Goal: Task Accomplishment & Management: Use online tool/utility

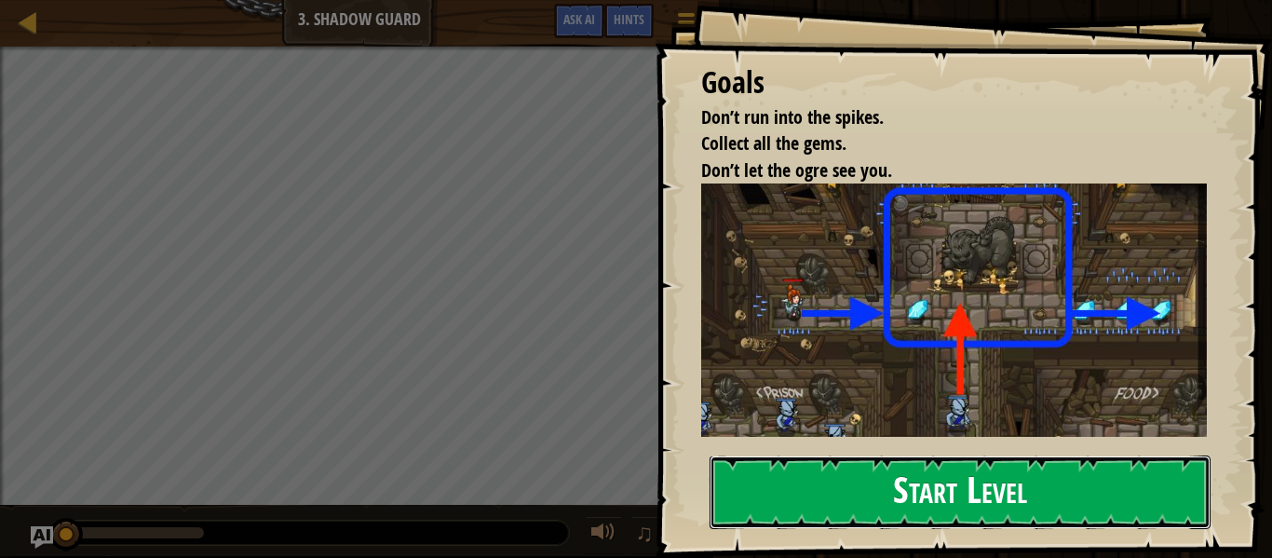
click at [896, 506] on button "Start Level" at bounding box center [959, 492] width 501 height 74
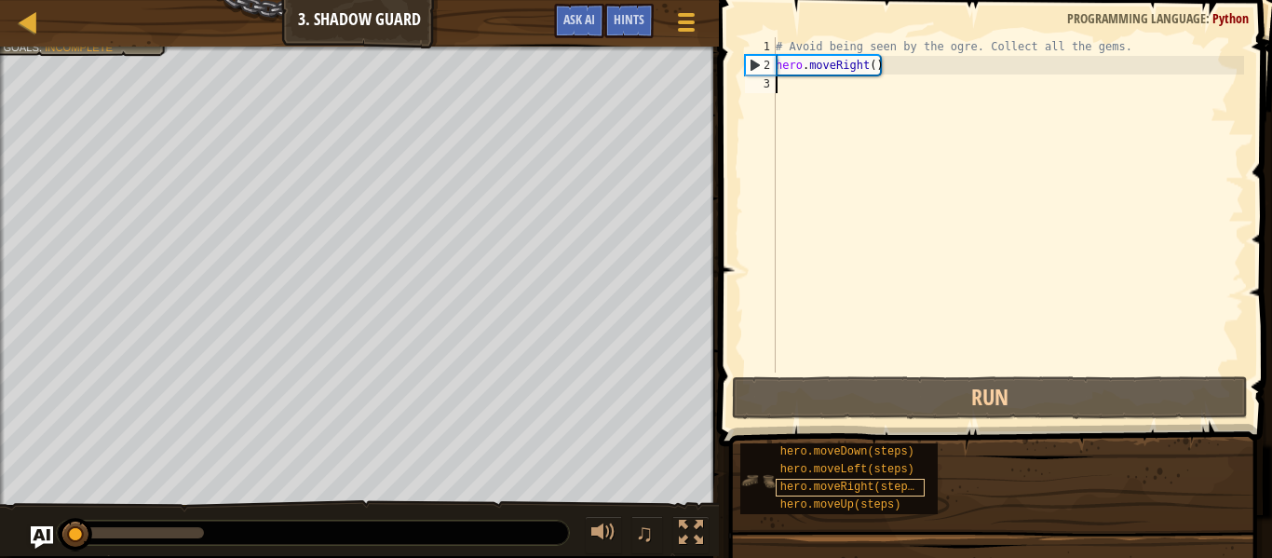
click at [879, 492] on span "hero.moveRight(steps)" at bounding box center [850, 486] width 141 height 13
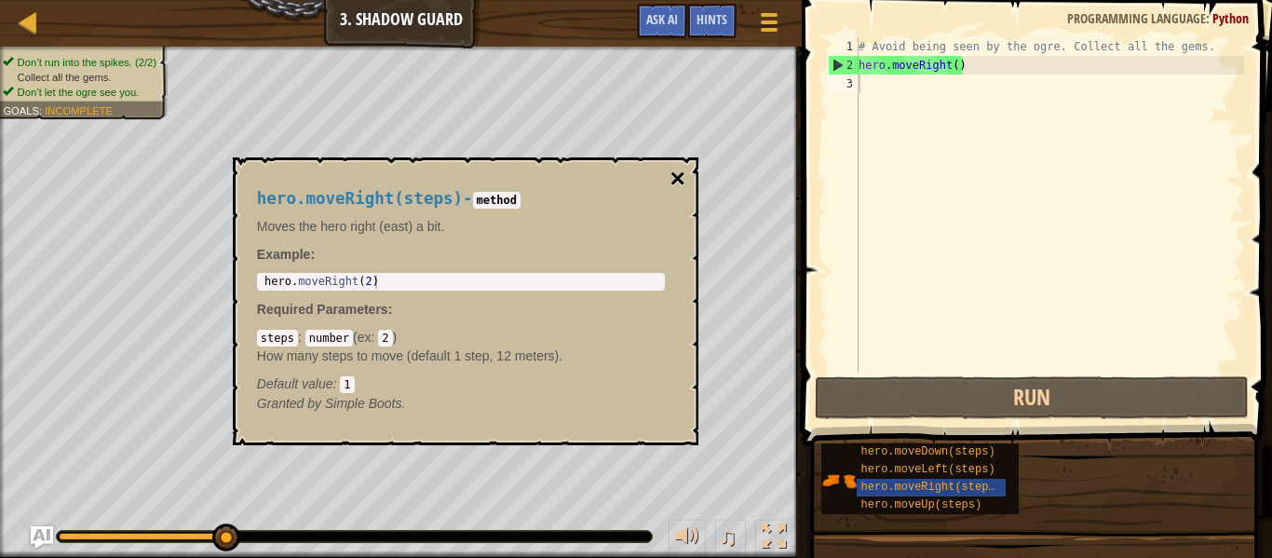
click at [672, 180] on button "×" at bounding box center [676, 179] width 15 height 26
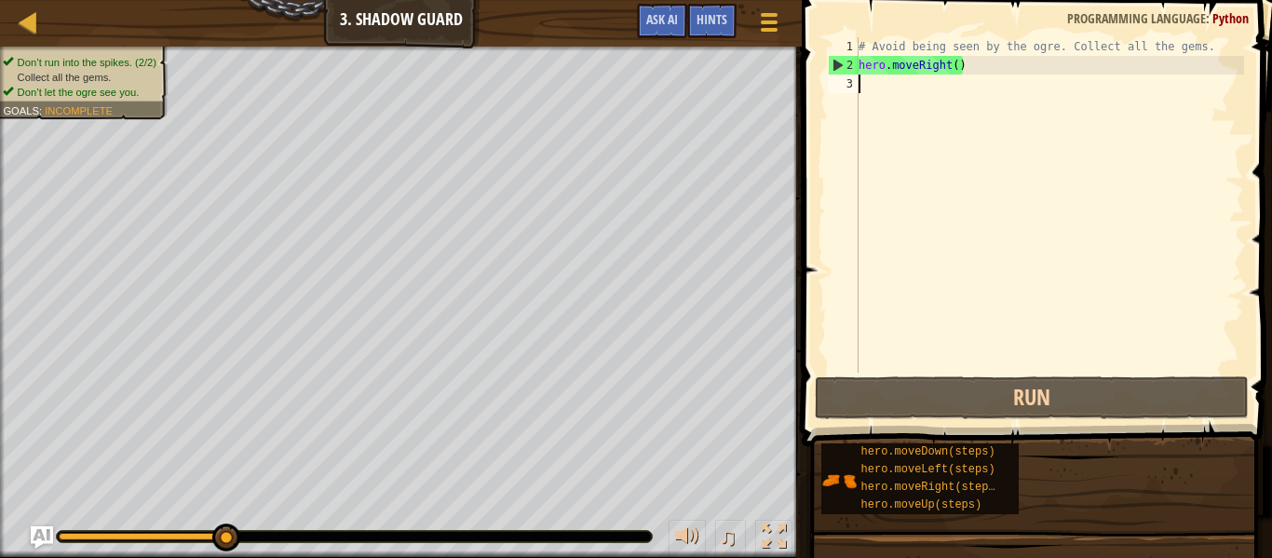
click at [881, 101] on div "# Avoid being seen by the ogre. Collect all the gems. hero . moveRight ( )" at bounding box center [1049, 223] width 389 height 372
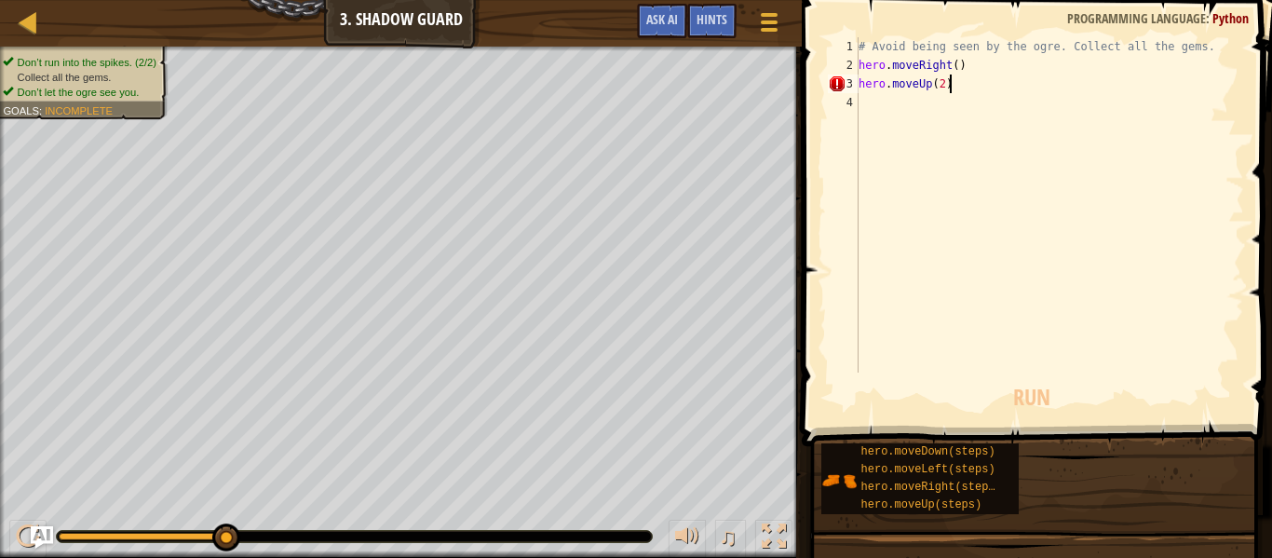
scroll to position [8, 12]
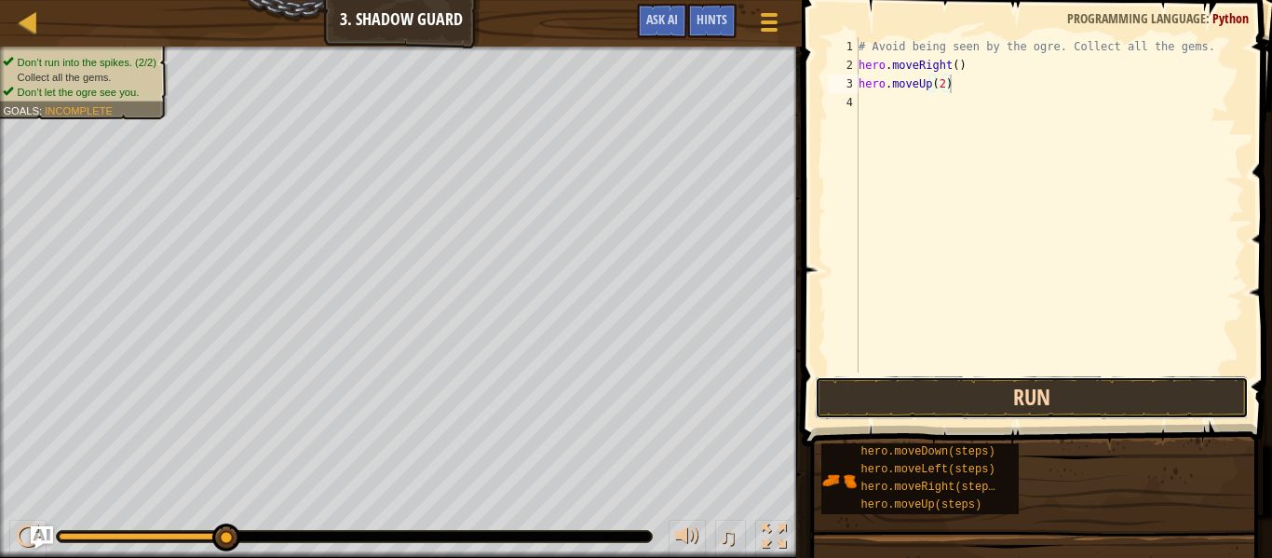
click at [1022, 397] on button "Run" at bounding box center [1032, 397] width 434 height 43
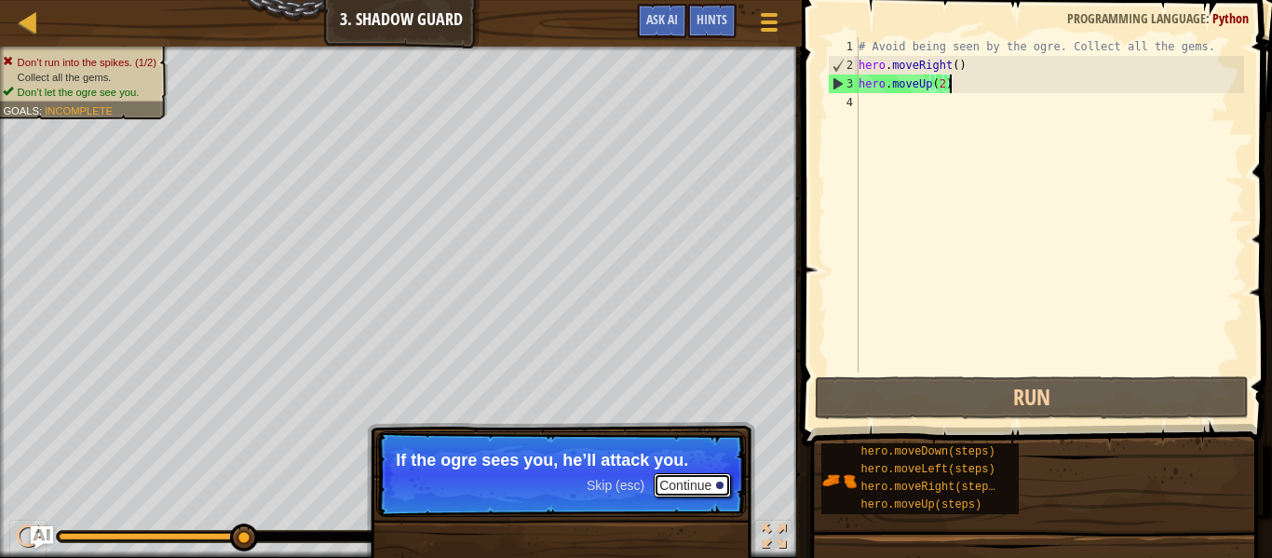
click at [711, 490] on button "Continue" at bounding box center [692, 485] width 77 height 24
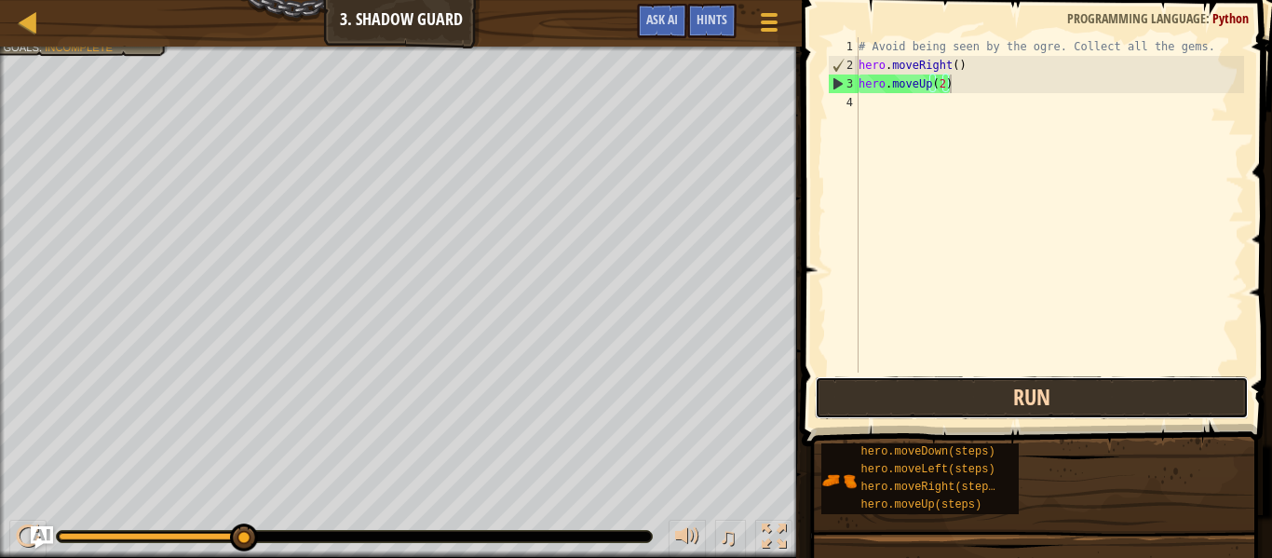
click at [949, 402] on button "Run" at bounding box center [1032, 397] width 434 height 43
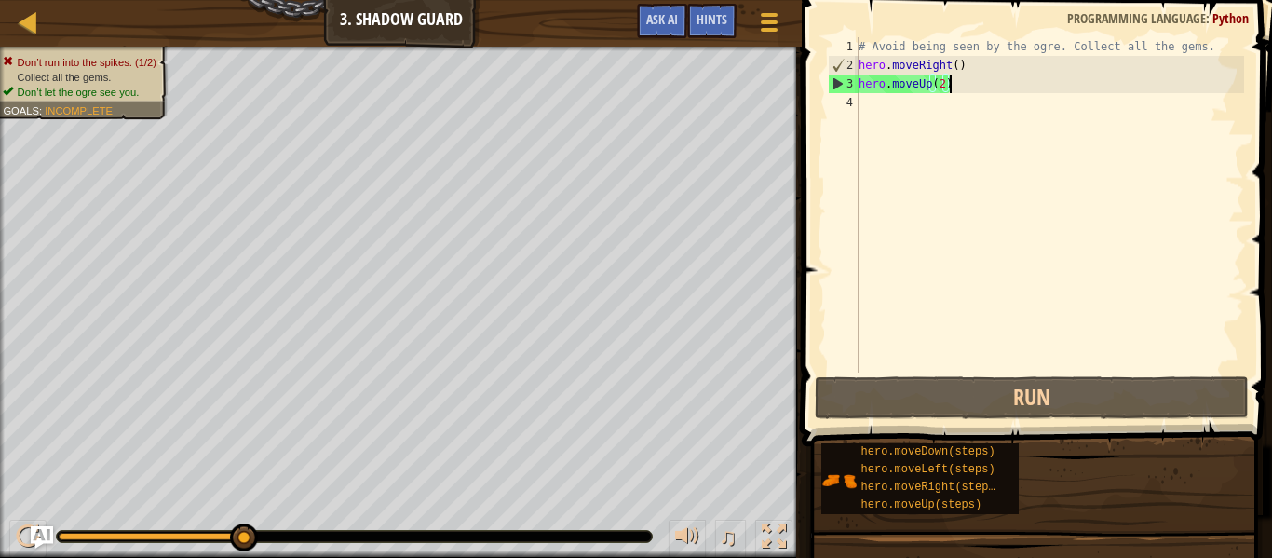
click at [946, 74] on div "# Avoid being seen by the ogre. Collect all the gems. hero . moveRight ( ) hero…" at bounding box center [1049, 223] width 389 height 372
click at [943, 84] on div "# Avoid being seen by the ogre. Collect all the gems. hero . moveRight ( ) hero…" at bounding box center [1049, 223] width 389 height 372
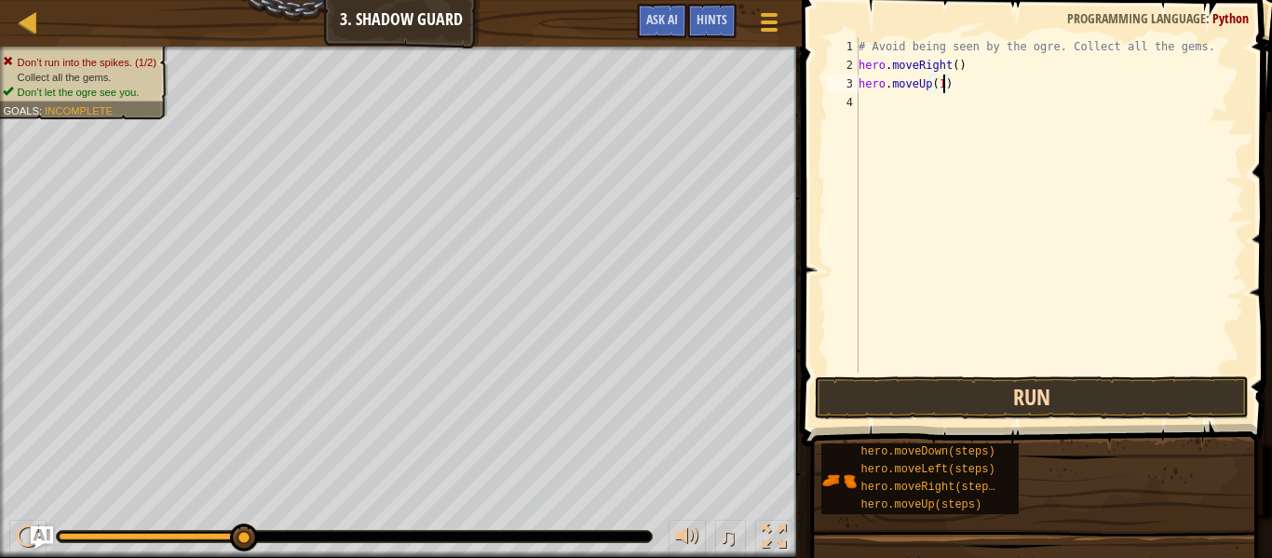
type textarea "hero.moveUp(1)"
click at [958, 410] on button "Run" at bounding box center [1032, 397] width 434 height 43
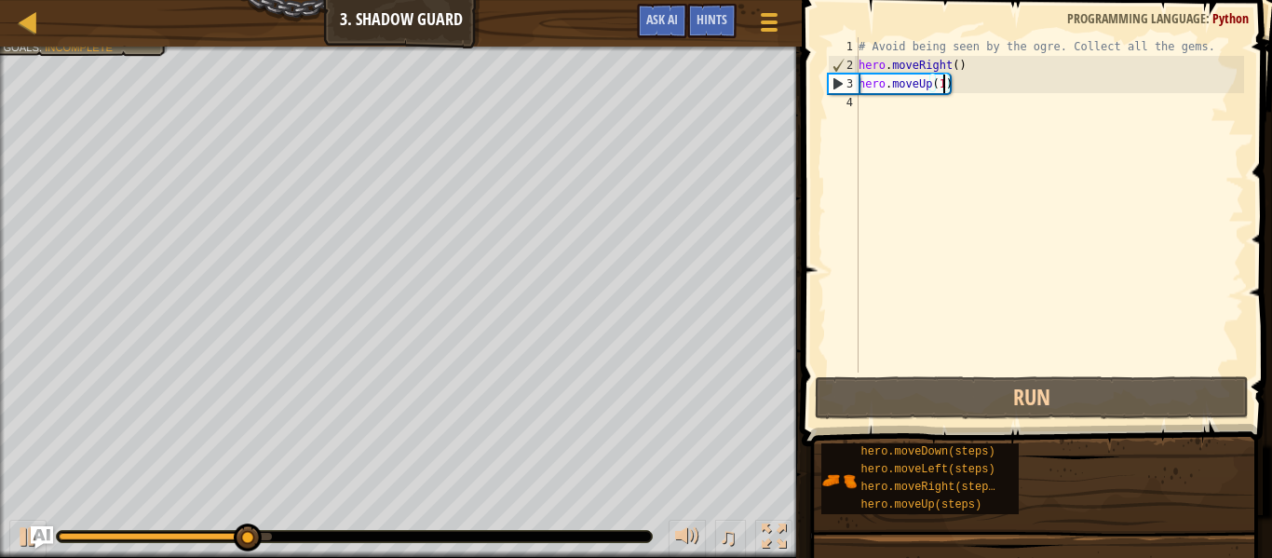
click at [984, 121] on div "# Avoid being seen by the ogre. Collect all the gems. hero . moveRight ( ) hero…" at bounding box center [1049, 223] width 389 height 372
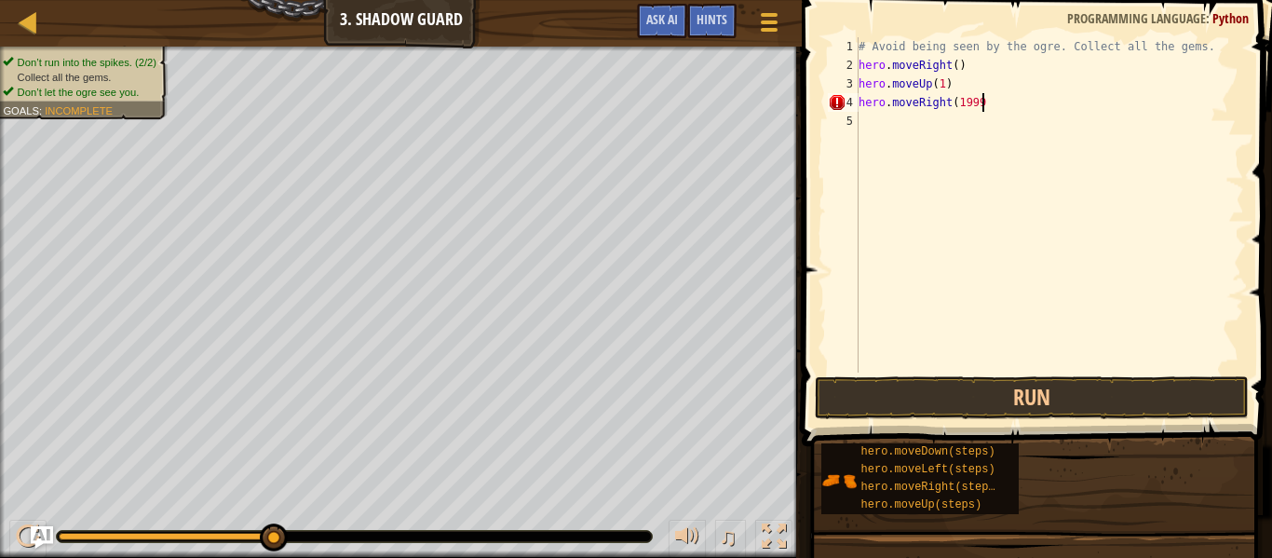
scroll to position [8, 18]
click at [964, 397] on button "Run" at bounding box center [1032, 397] width 434 height 43
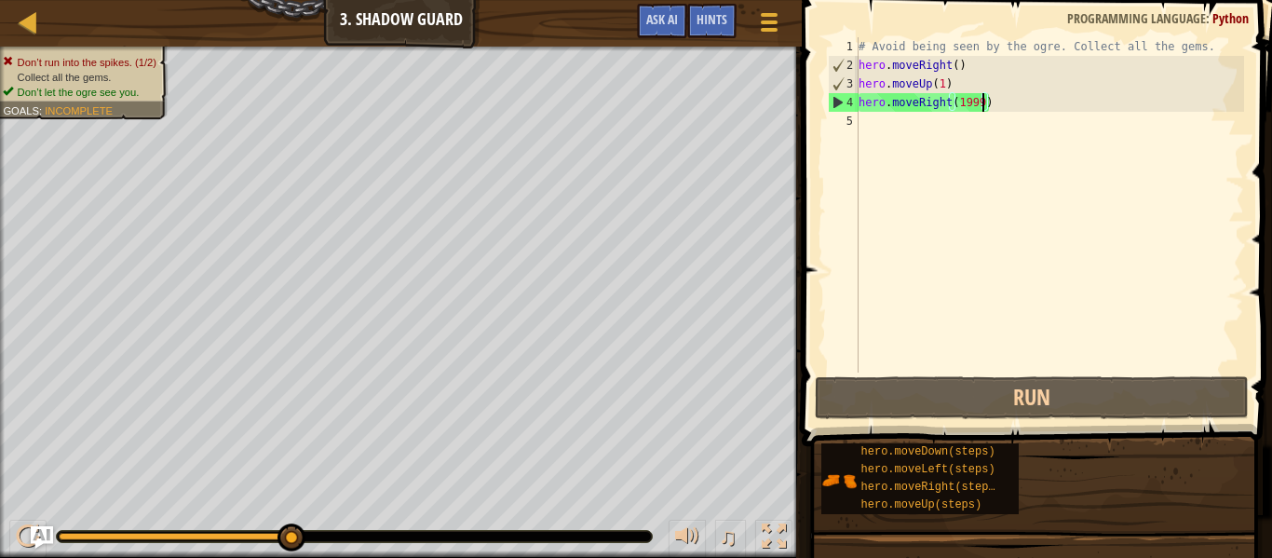
click at [981, 106] on div "# Avoid being seen by the ogre. Collect all the gems. hero . moveRight ( ) hero…" at bounding box center [1049, 223] width 389 height 372
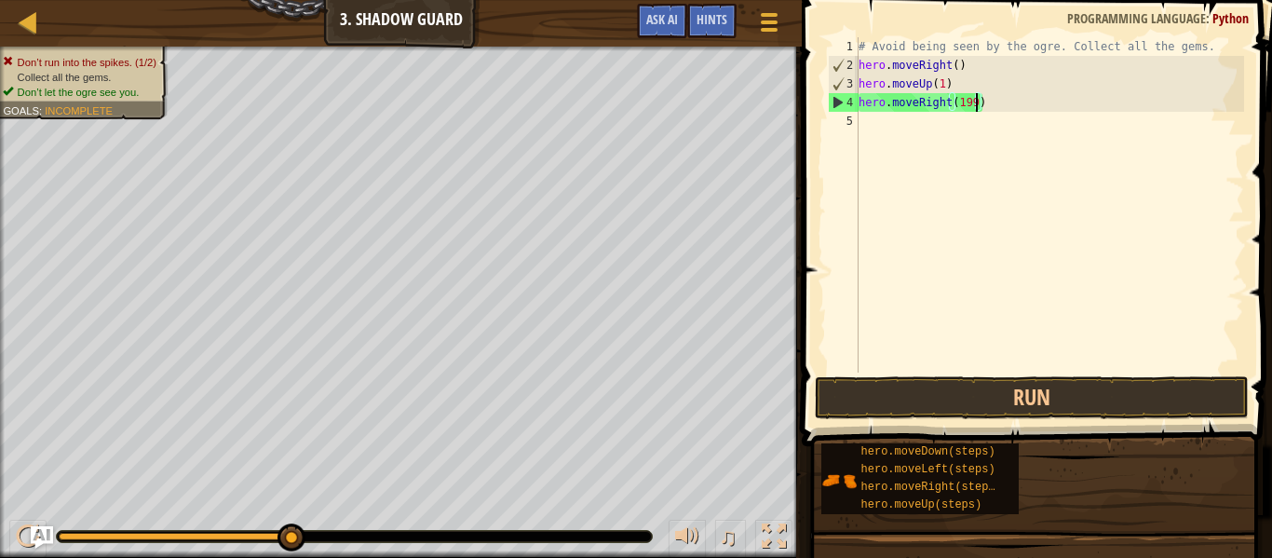
type textarea "hero.moveRight(1)"
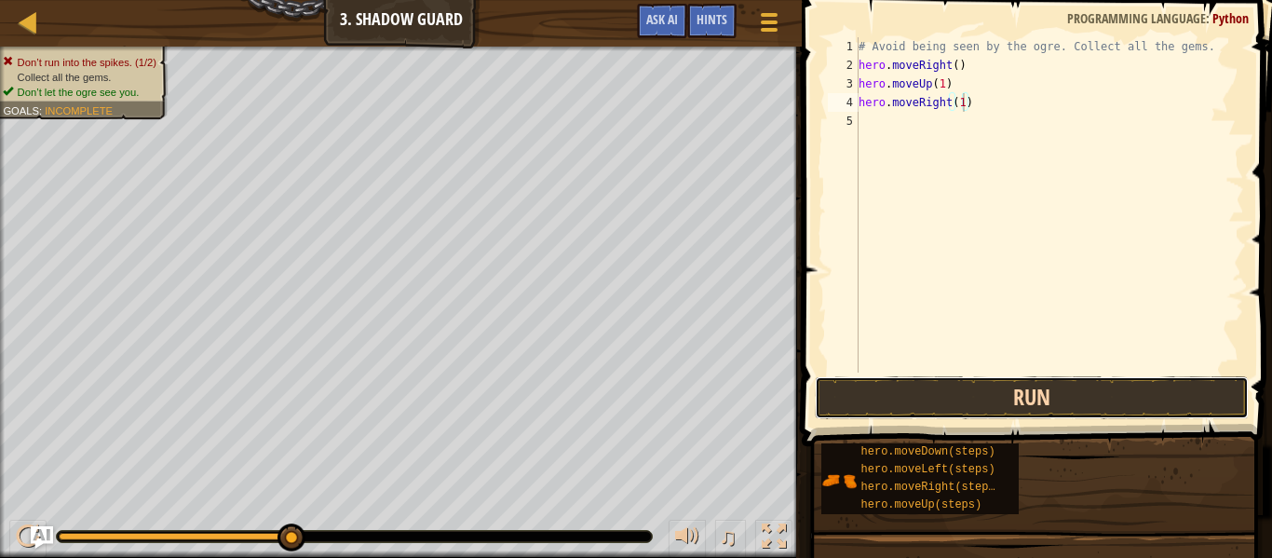
click at [986, 385] on button "Run" at bounding box center [1032, 397] width 434 height 43
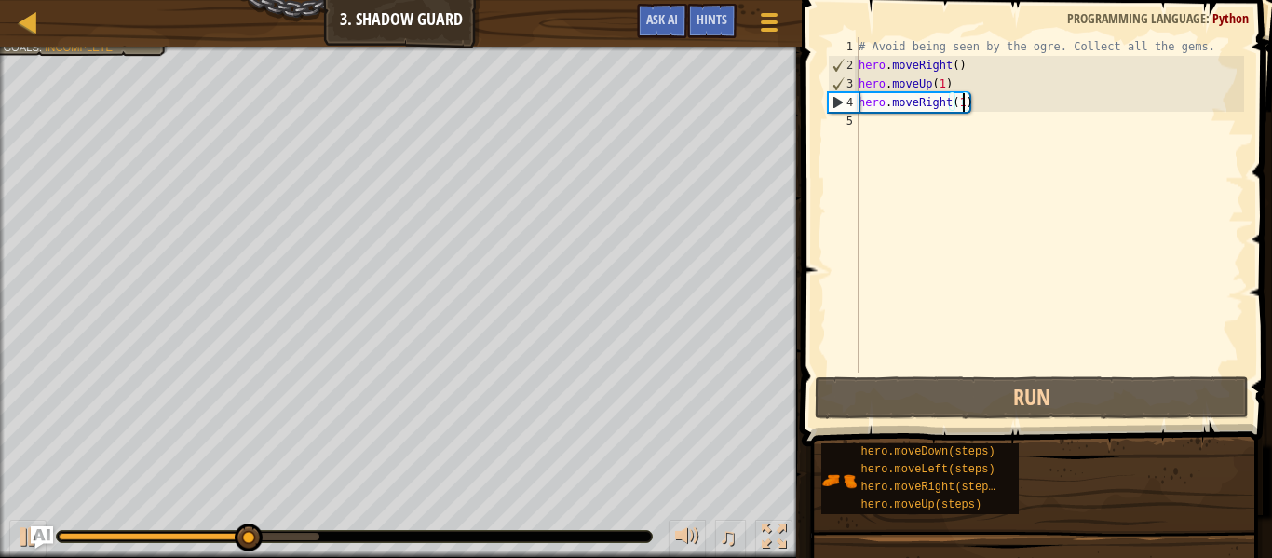
click at [925, 130] on div "# Avoid being seen by the ogre. Collect all the gems. hero . moveRight ( ) hero…" at bounding box center [1049, 223] width 389 height 372
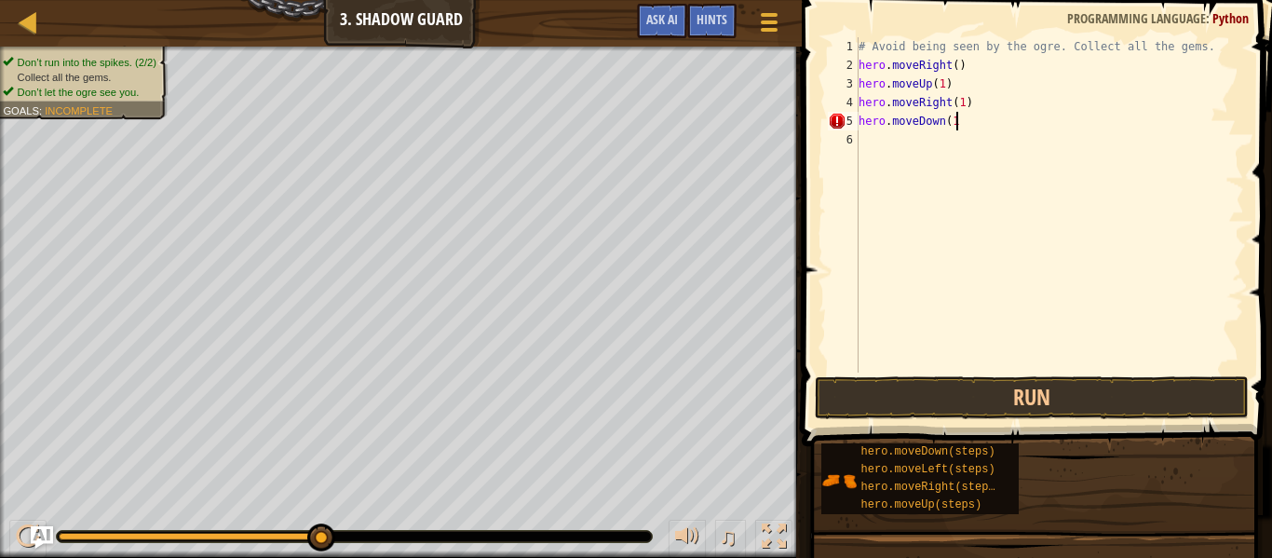
scroll to position [8, 14]
type textarea "hero.moveDown(1)"
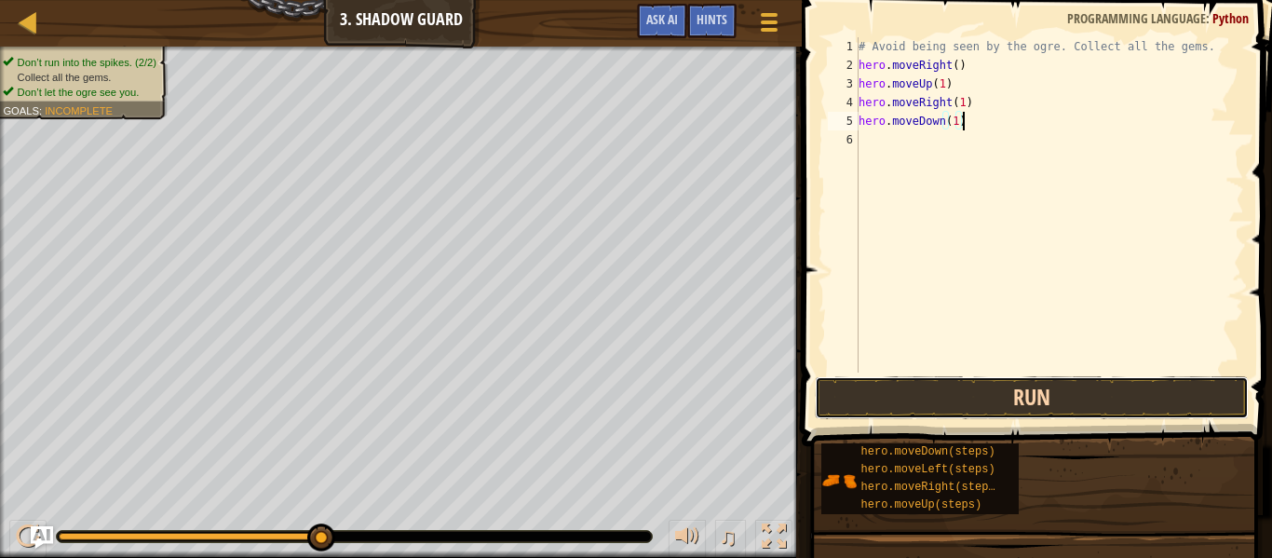
click at [944, 402] on button "Run" at bounding box center [1032, 397] width 434 height 43
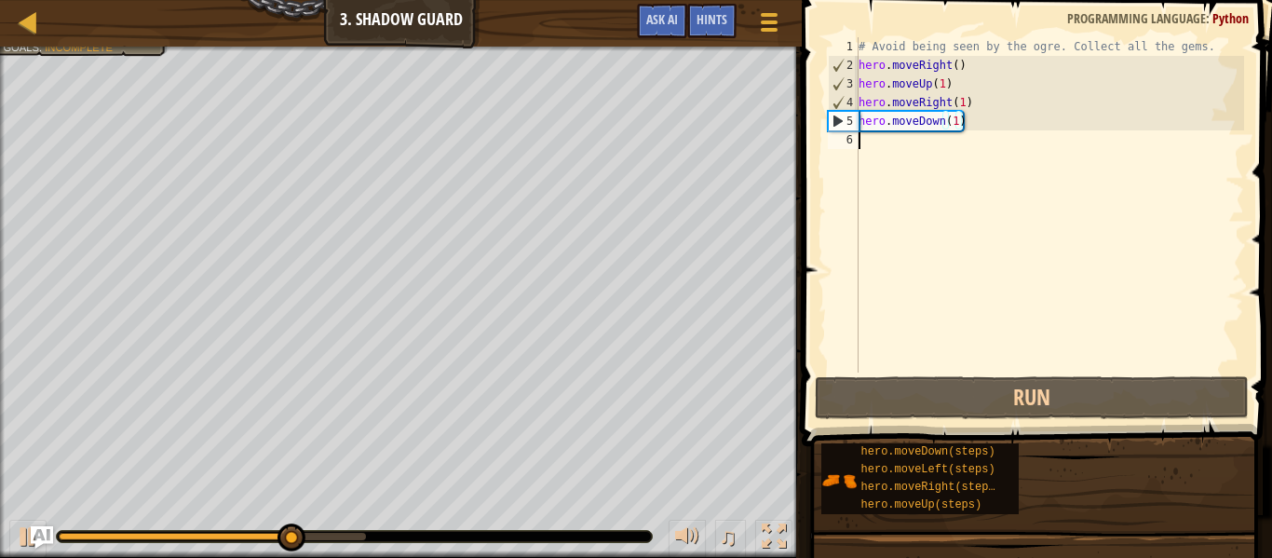
click at [984, 155] on div "# Avoid being seen by the ogre. Collect all the gems. hero . moveRight ( ) hero…" at bounding box center [1049, 223] width 389 height 372
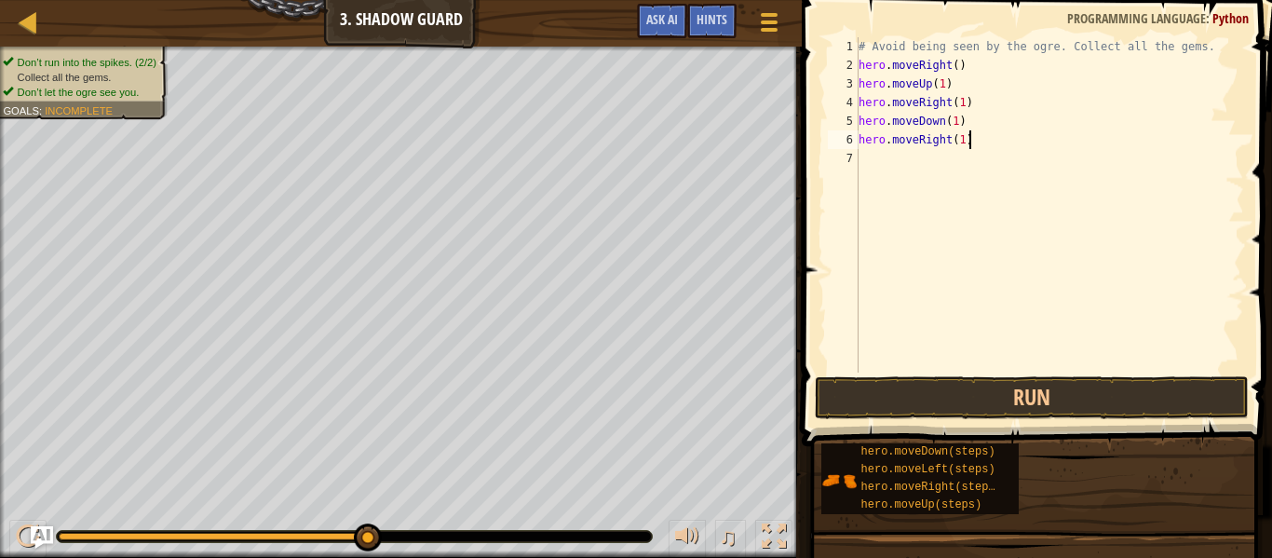
scroll to position [8, 15]
type textarea "hero.moveRight(1)"
click at [957, 382] on button "Run" at bounding box center [1032, 397] width 434 height 43
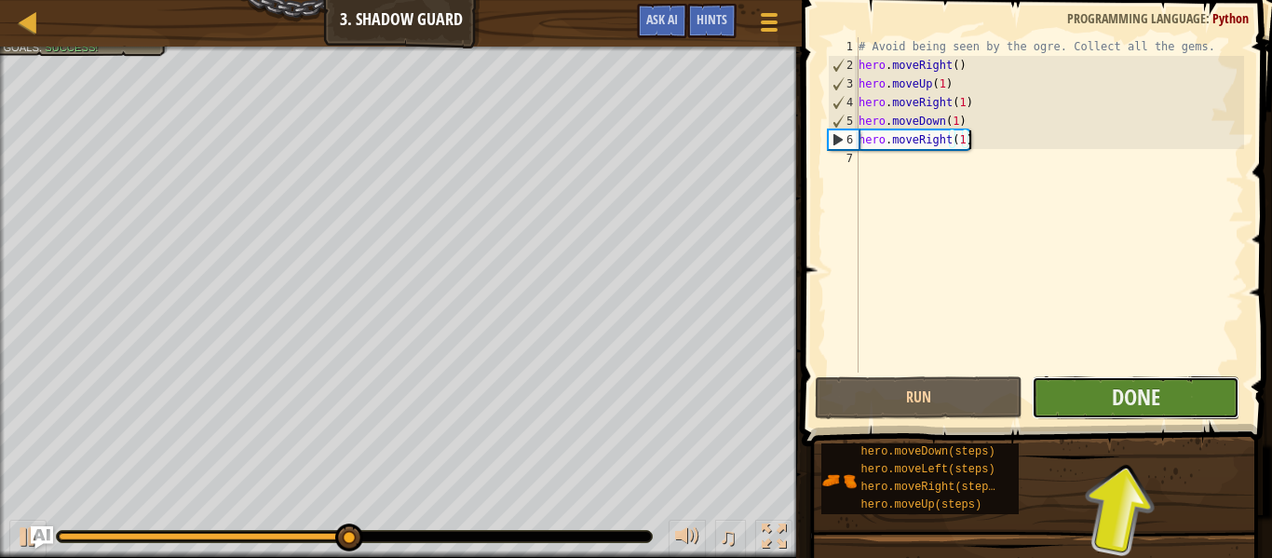
click at [1105, 400] on button "Done" at bounding box center [1136, 397] width 208 height 43
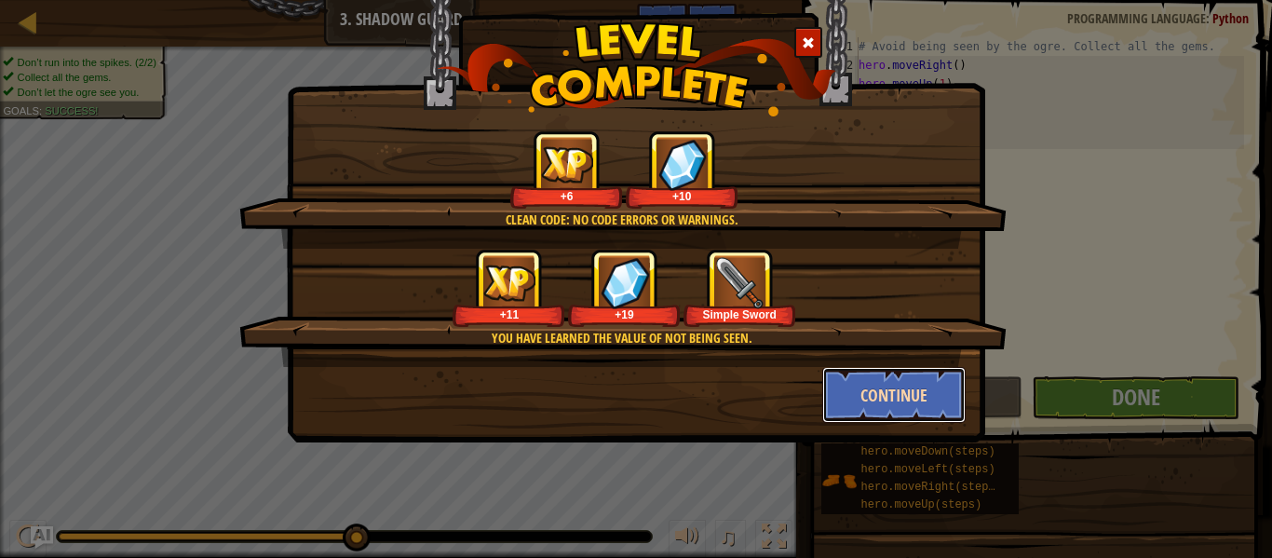
click at [909, 398] on button "Continue" at bounding box center [894, 395] width 144 height 56
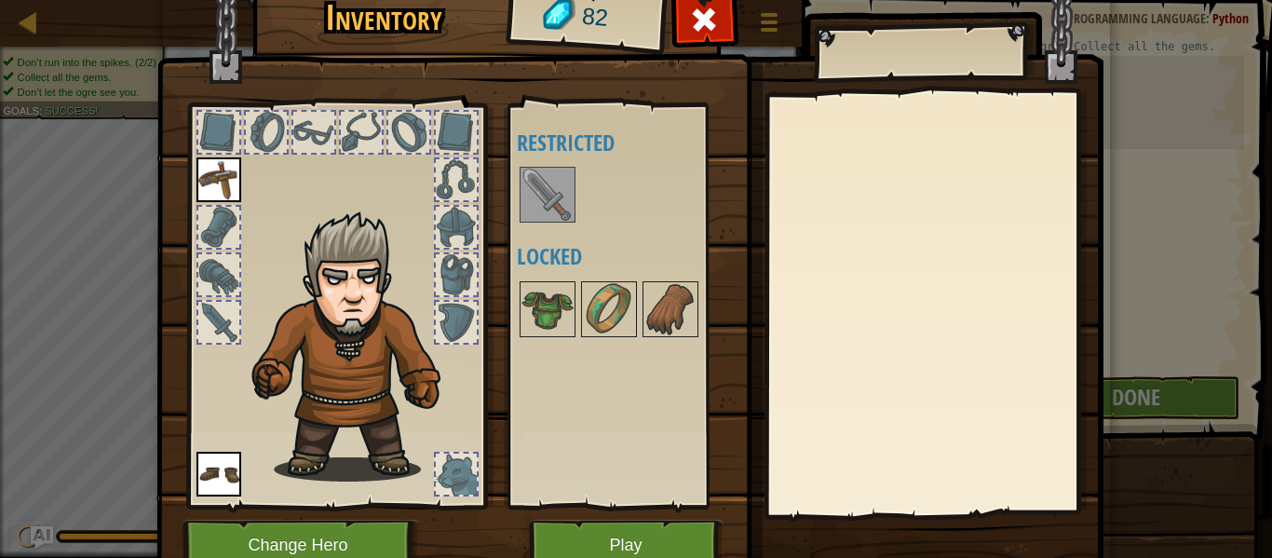
click at [546, 196] on img at bounding box center [547, 195] width 52 height 52
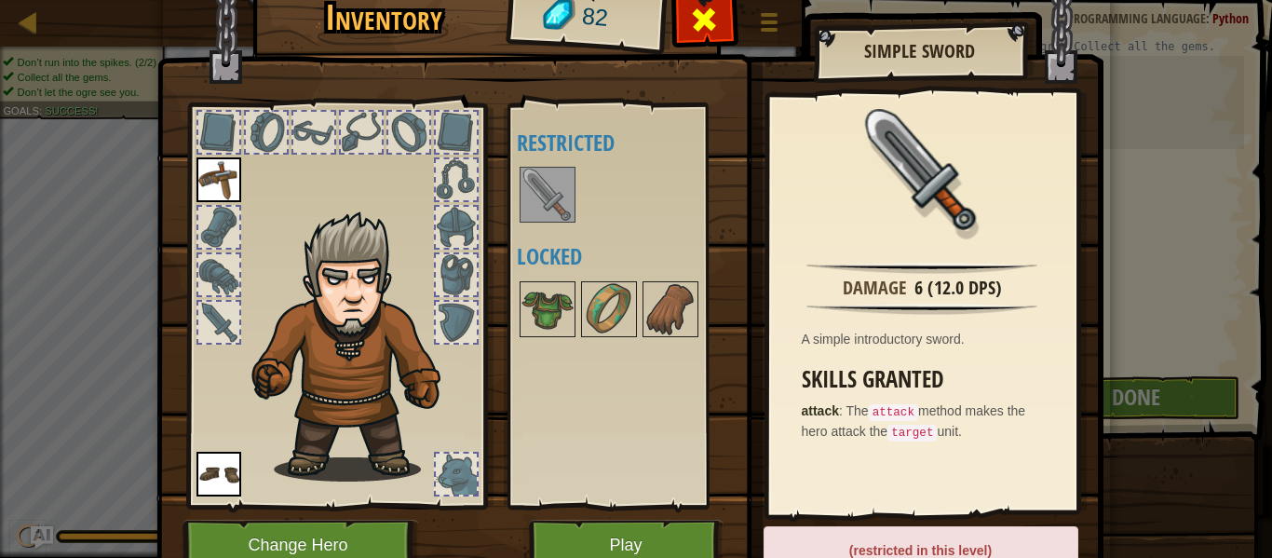
click at [695, 25] on span at bounding box center [704, 20] width 30 height 30
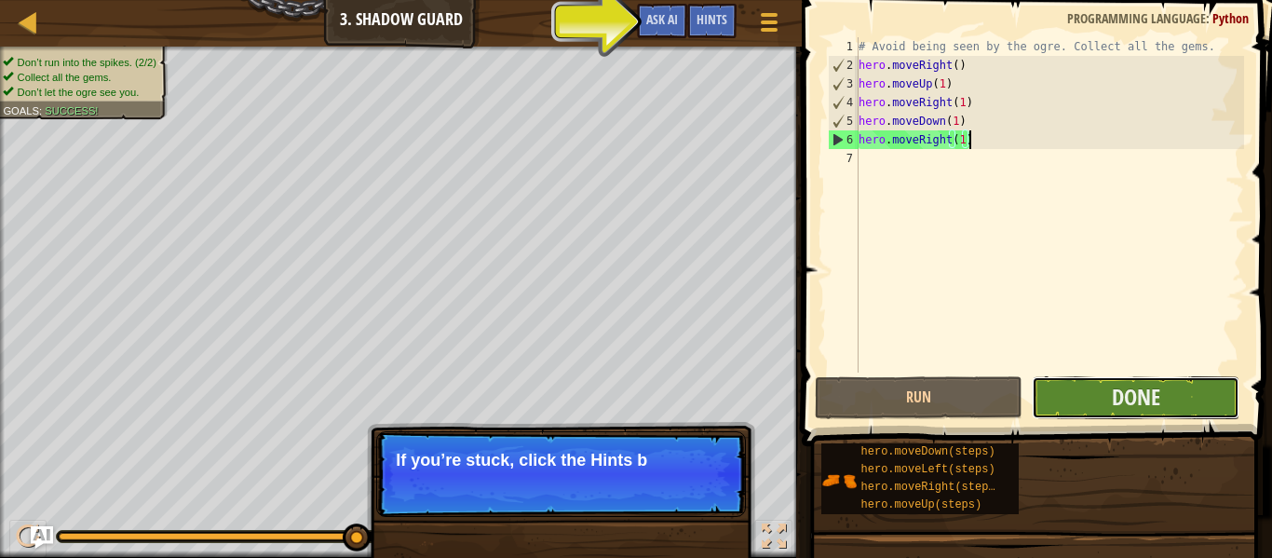
click at [1104, 398] on button "Done" at bounding box center [1136, 397] width 208 height 43
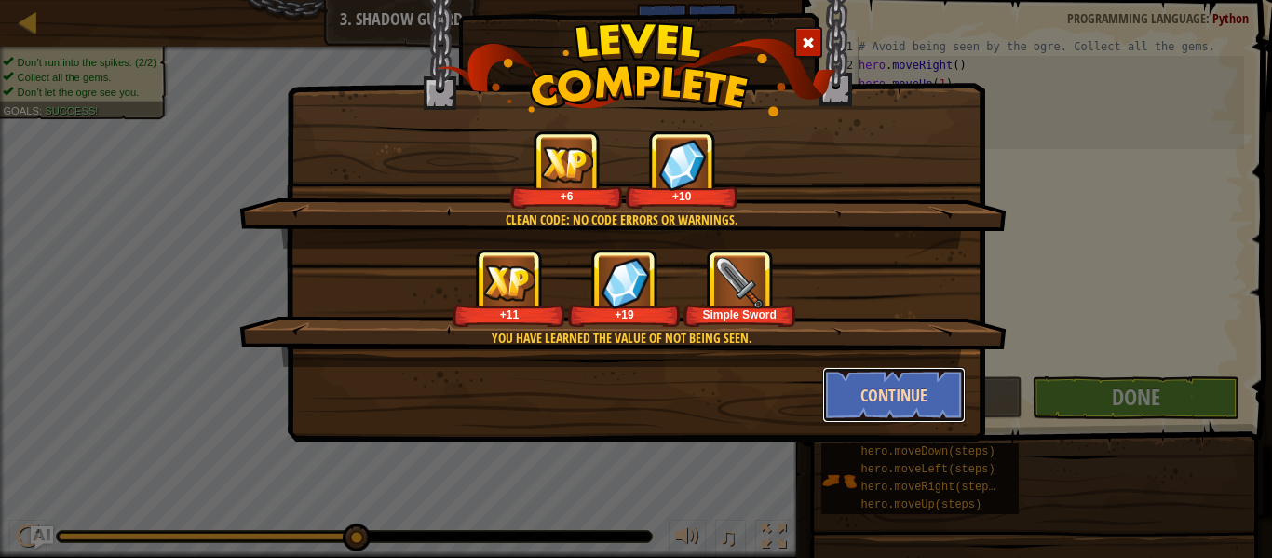
click at [899, 398] on button "Continue" at bounding box center [894, 395] width 144 height 56
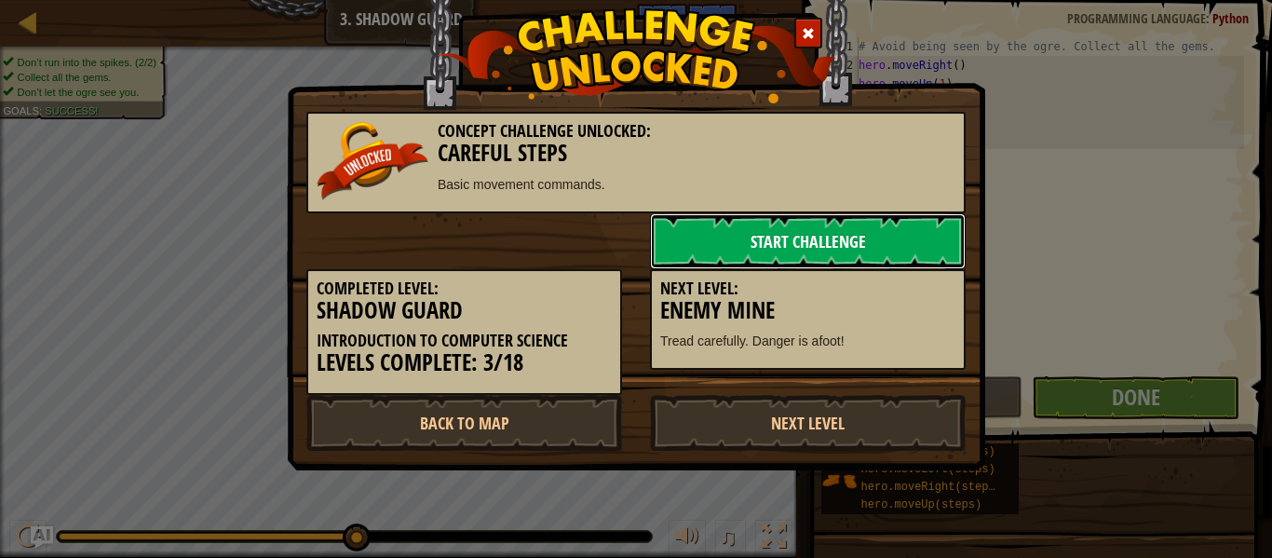
click at [816, 241] on link "Start Challenge" at bounding box center [808, 241] width 316 height 56
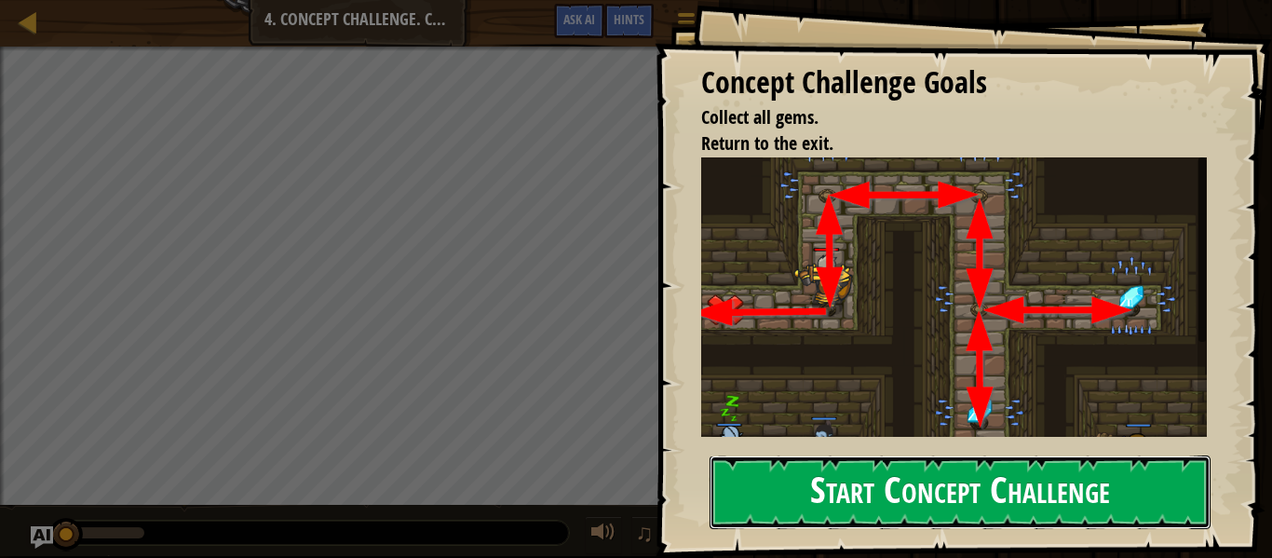
click at [934, 478] on button "Start Concept Challenge" at bounding box center [959, 492] width 501 height 74
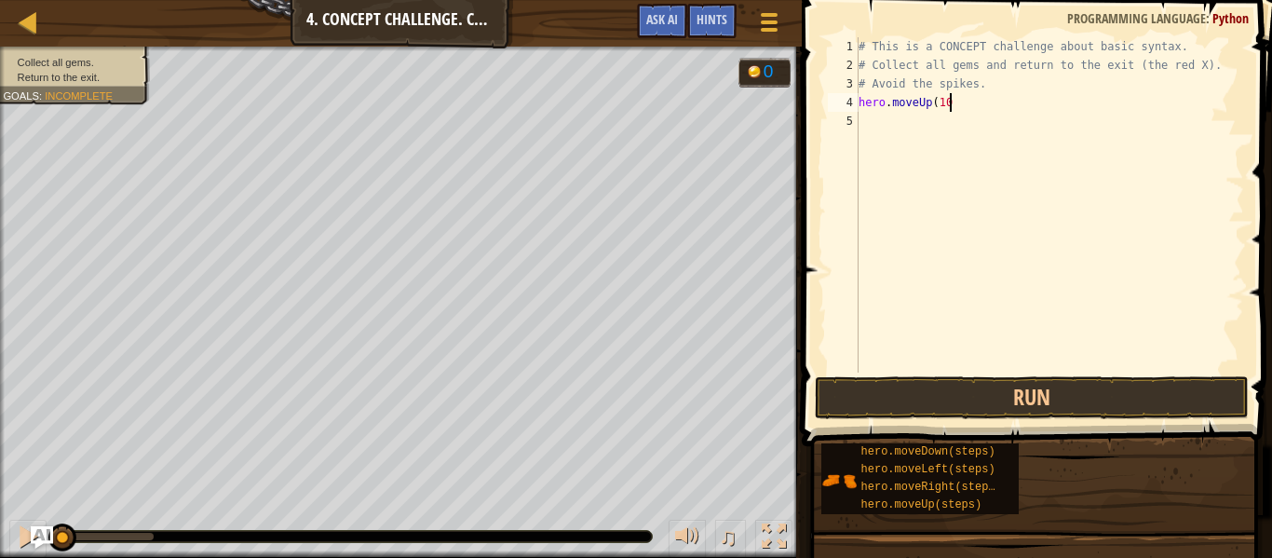
scroll to position [8, 11]
type textarea "hero.moveUp(1)"
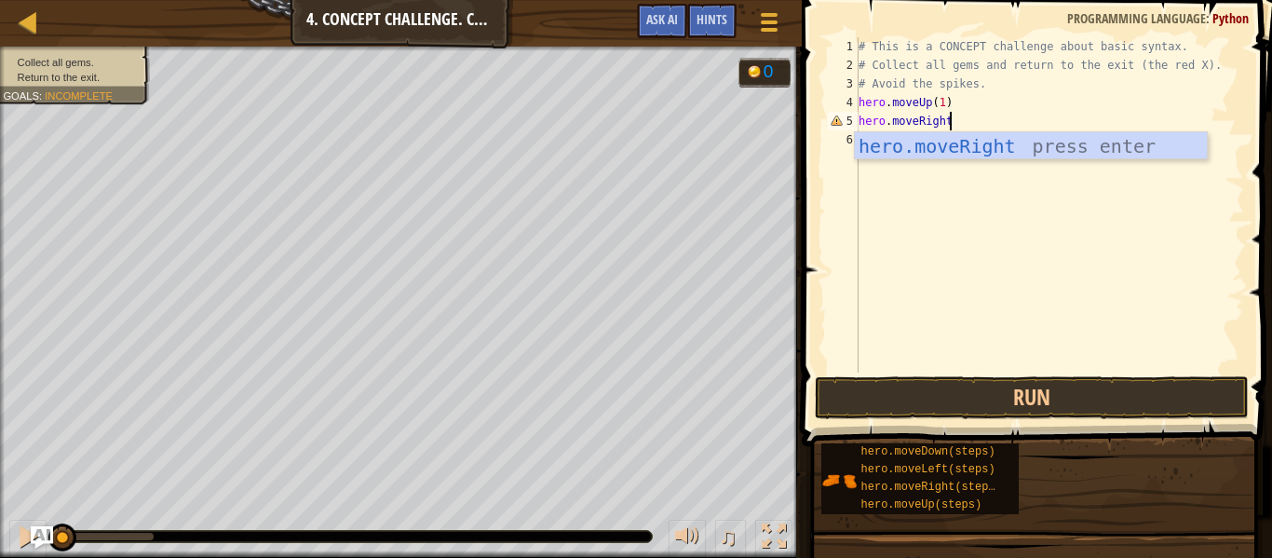
scroll to position [8, 12]
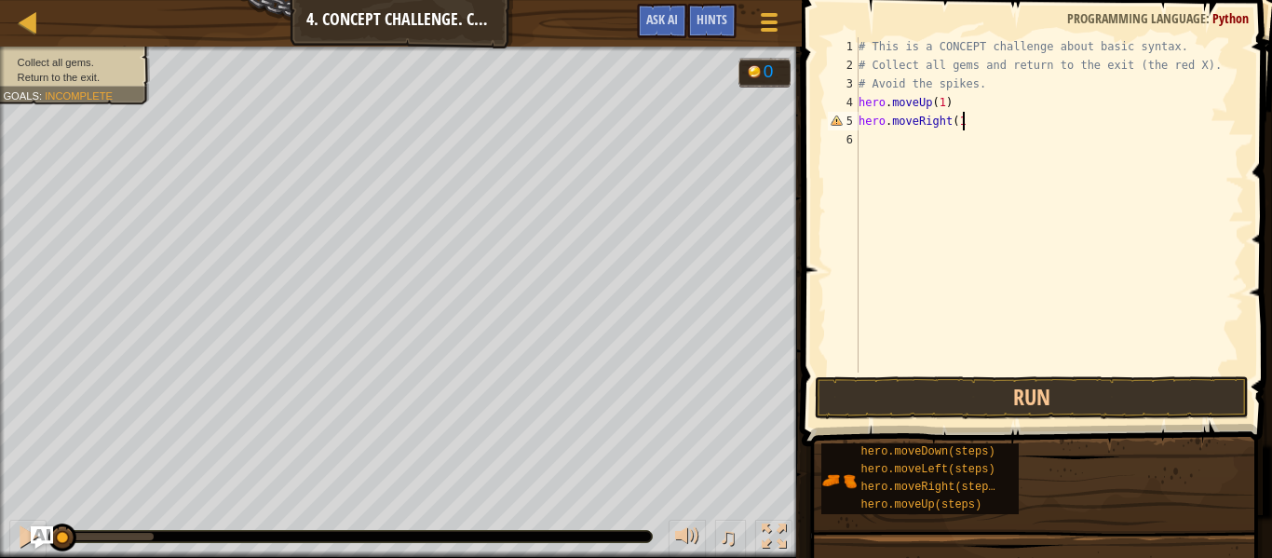
type textarea "hero.moveRight(1)"
type textarea "hero.moveDown(1)"
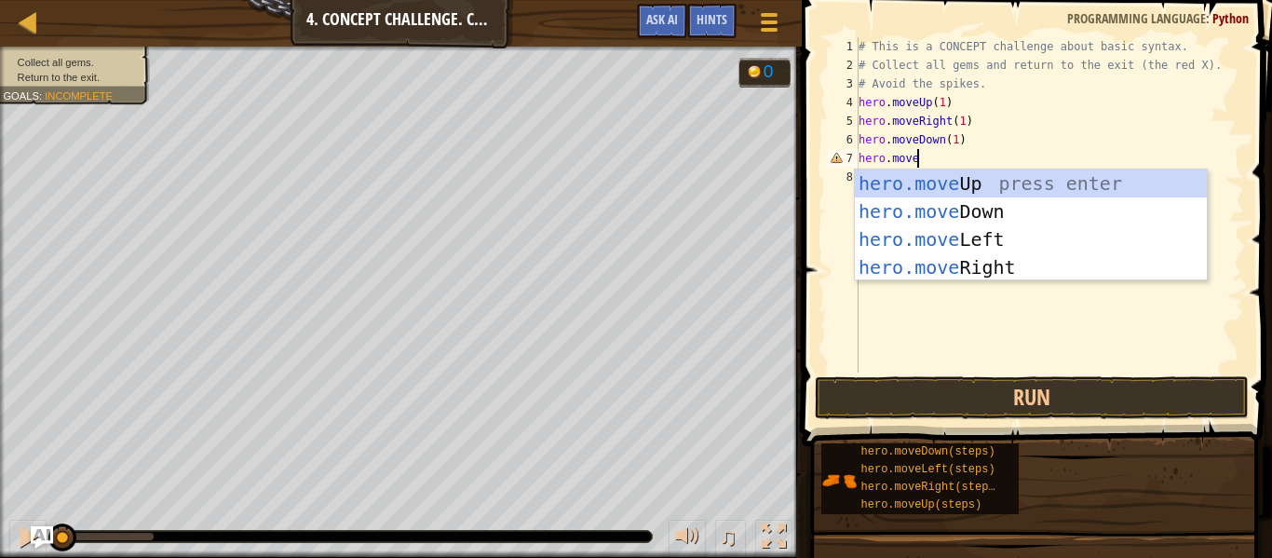
scroll to position [8, 7]
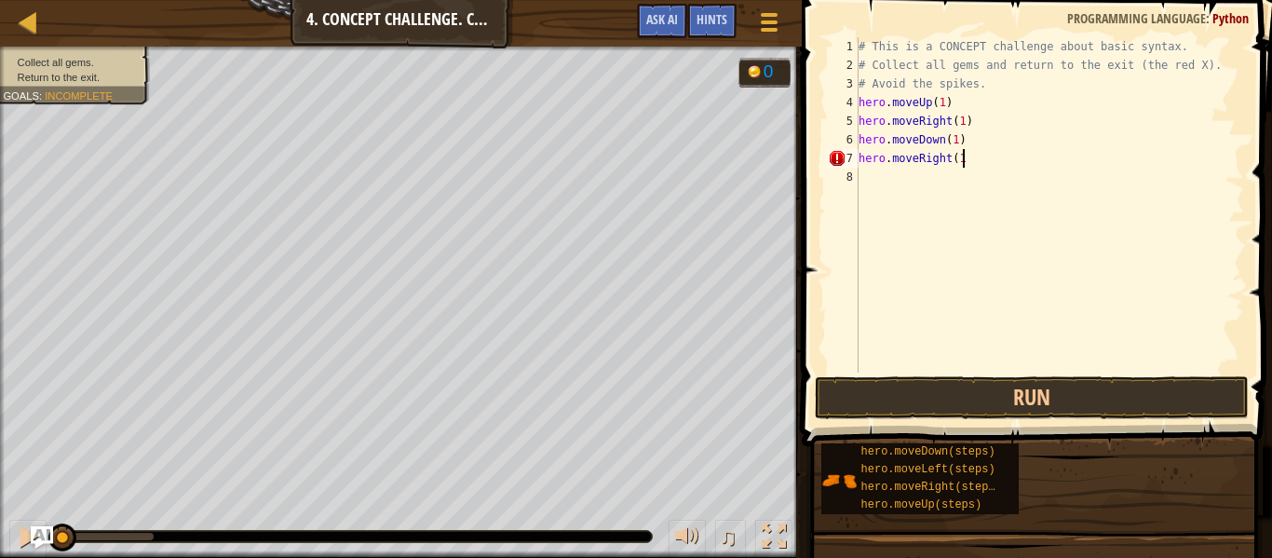
type textarea "hero.moveRight(1)"
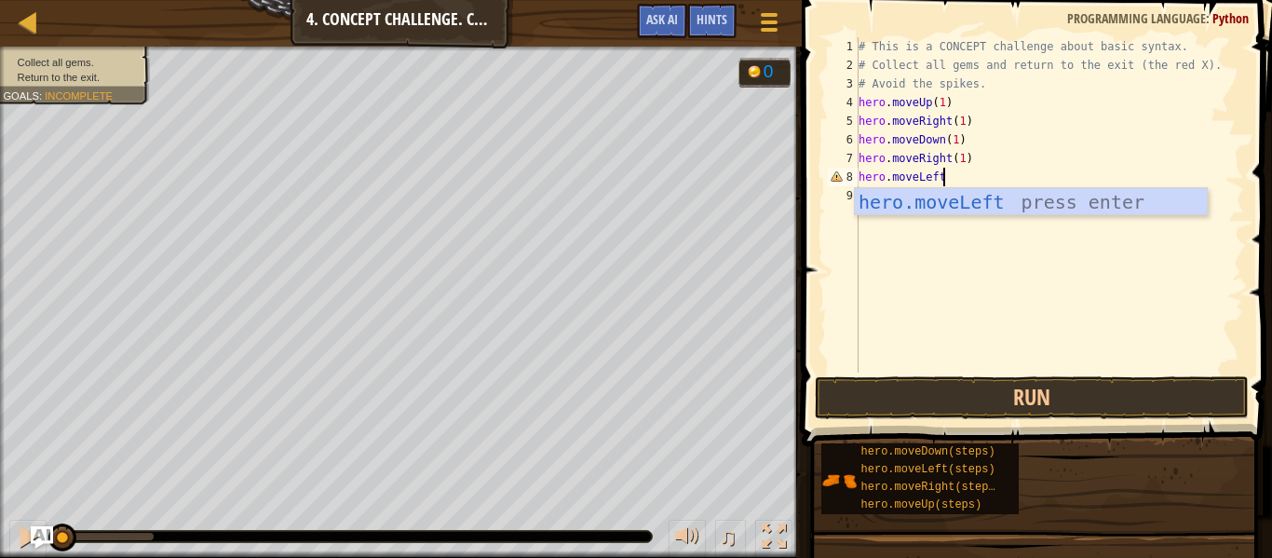
scroll to position [8, 11]
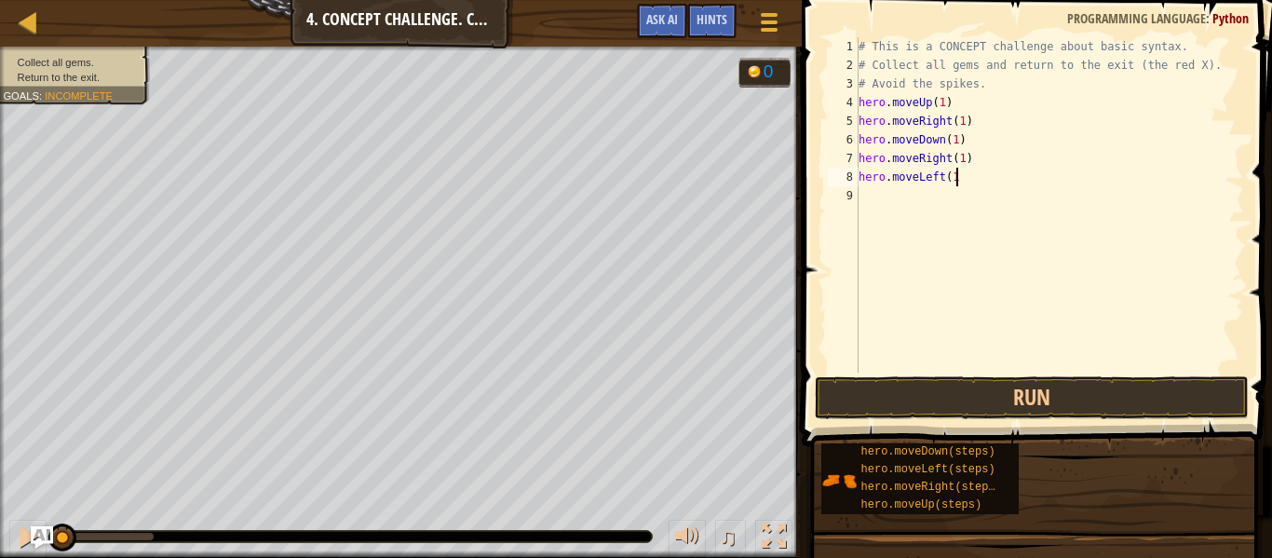
type textarea "hero.moveLeft(1)"
type textarea "hero.moveDown(1)"
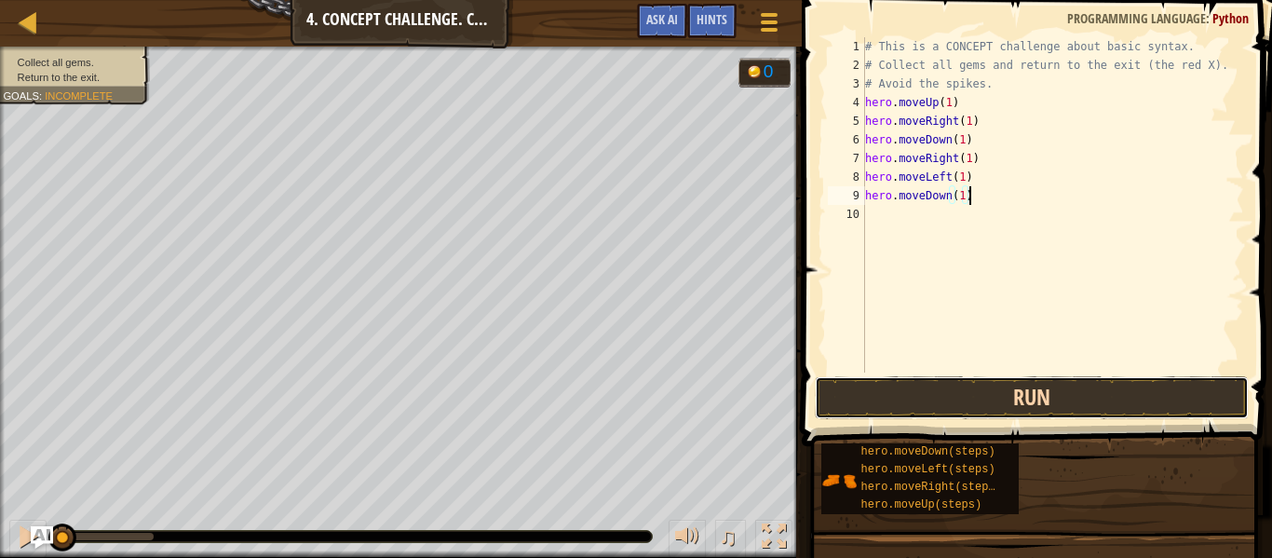
click at [959, 384] on button "Run" at bounding box center [1032, 397] width 434 height 43
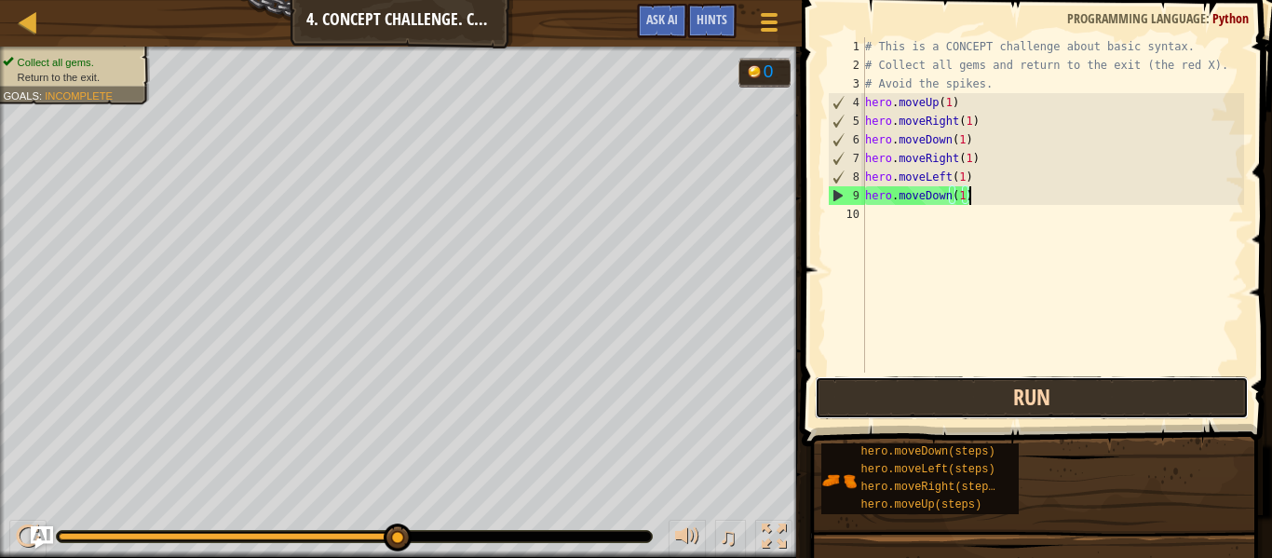
click at [959, 384] on button "Run" at bounding box center [1032, 397] width 434 height 43
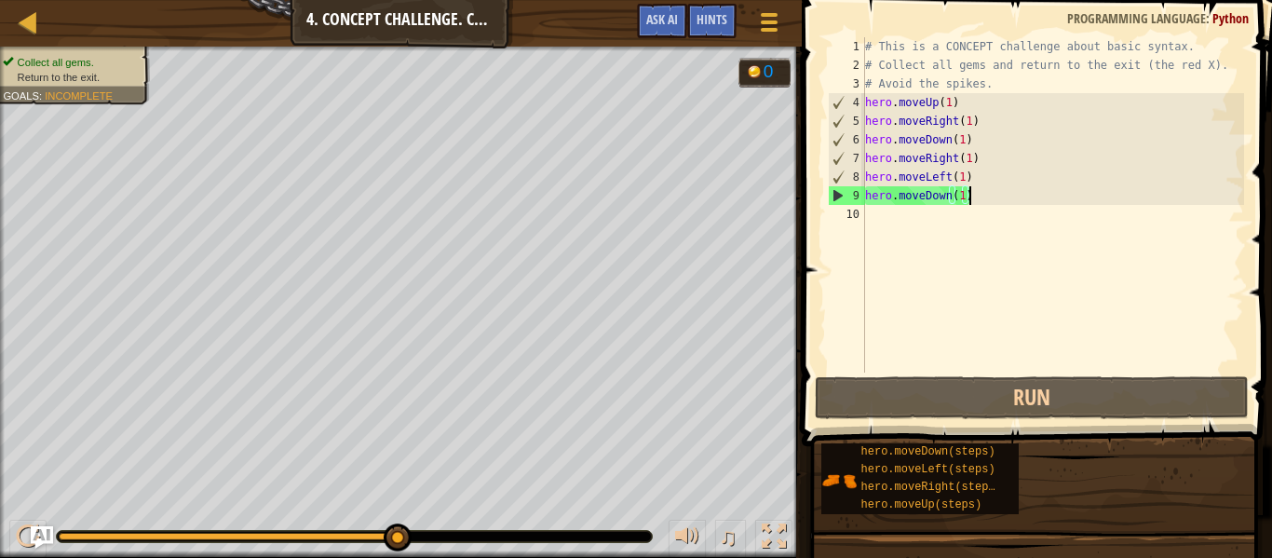
click at [924, 235] on div "# This is a CONCEPT challenge about basic syntax. # Collect all gems and return…" at bounding box center [1052, 223] width 383 height 372
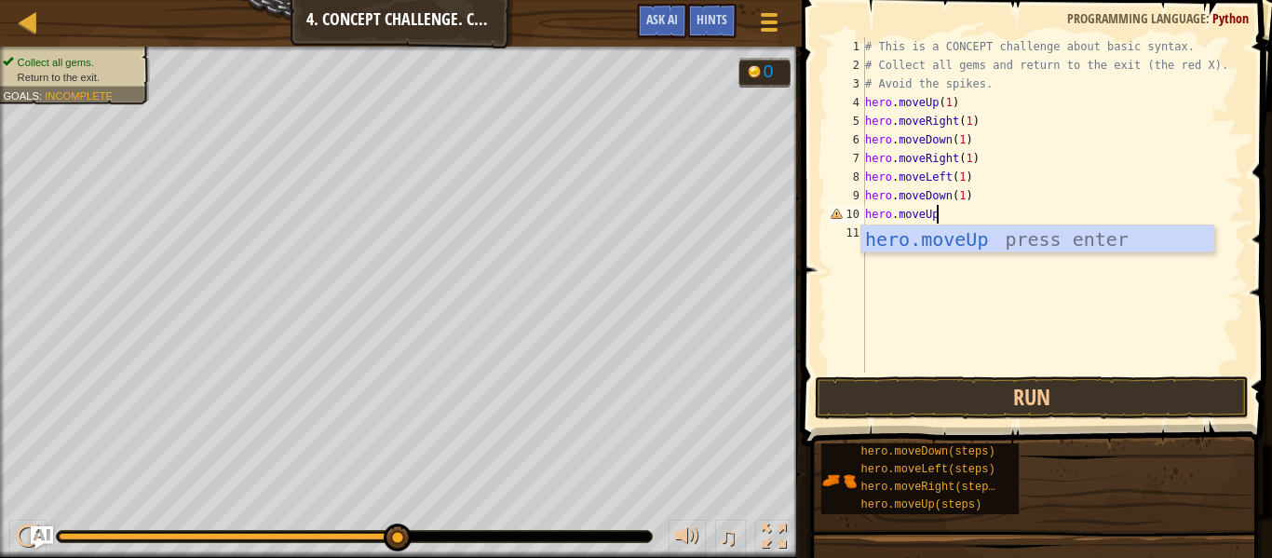
scroll to position [8, 10]
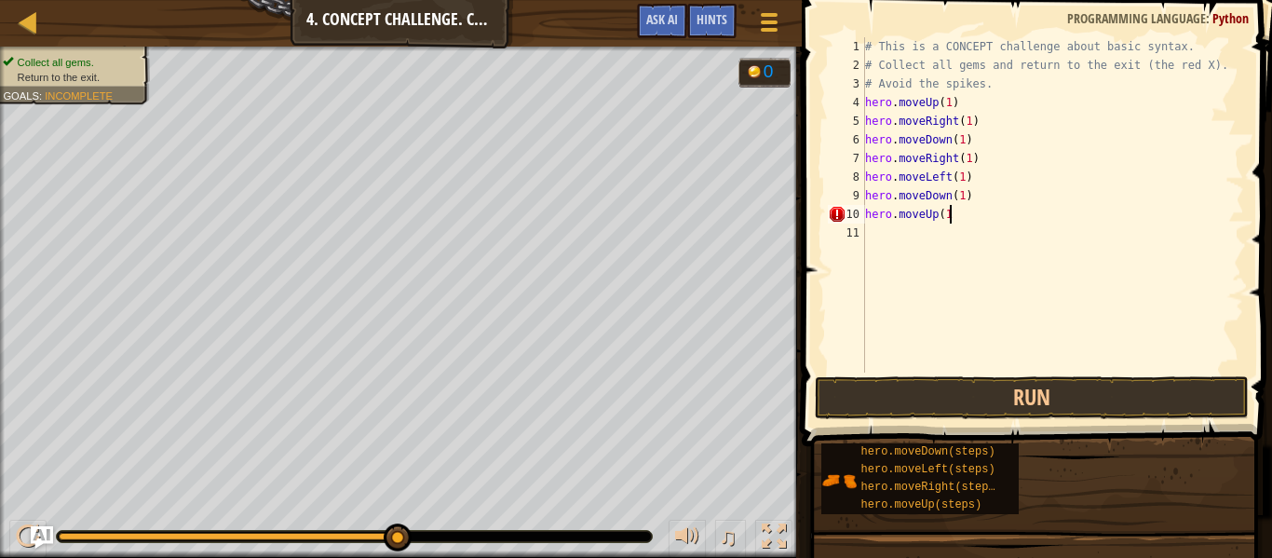
type textarea "hero.moveUp(1)"
click at [936, 231] on div "# This is a CONCEPT challenge about basic syntax. # Collect all gems and return…" at bounding box center [1052, 223] width 383 height 372
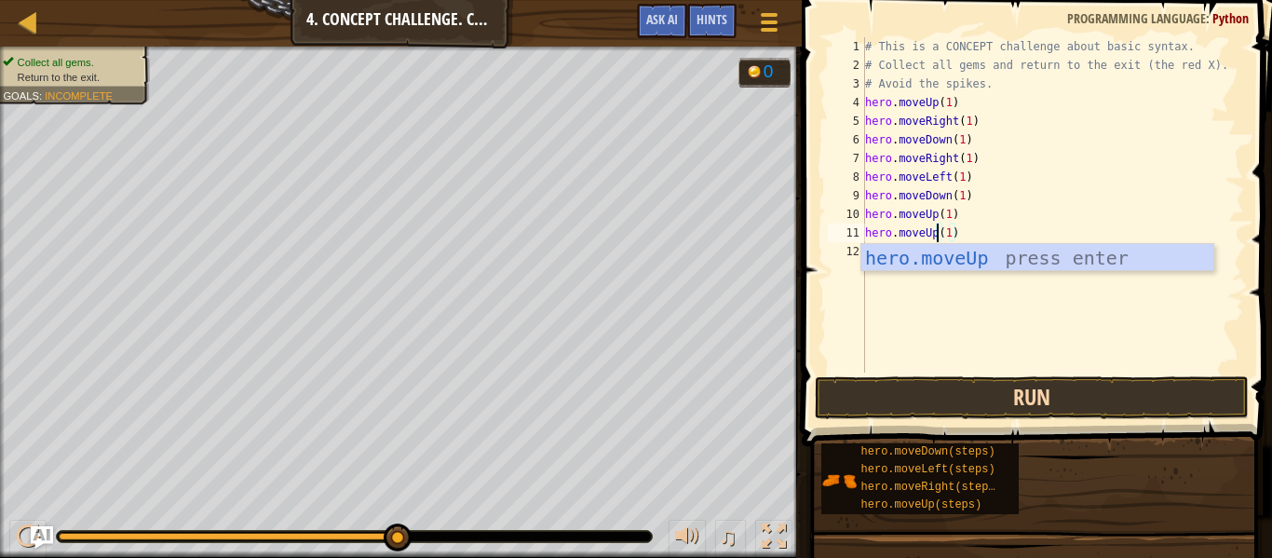
type textarea "hero.moveUp(1)"
click at [955, 399] on button "Run" at bounding box center [1032, 397] width 434 height 43
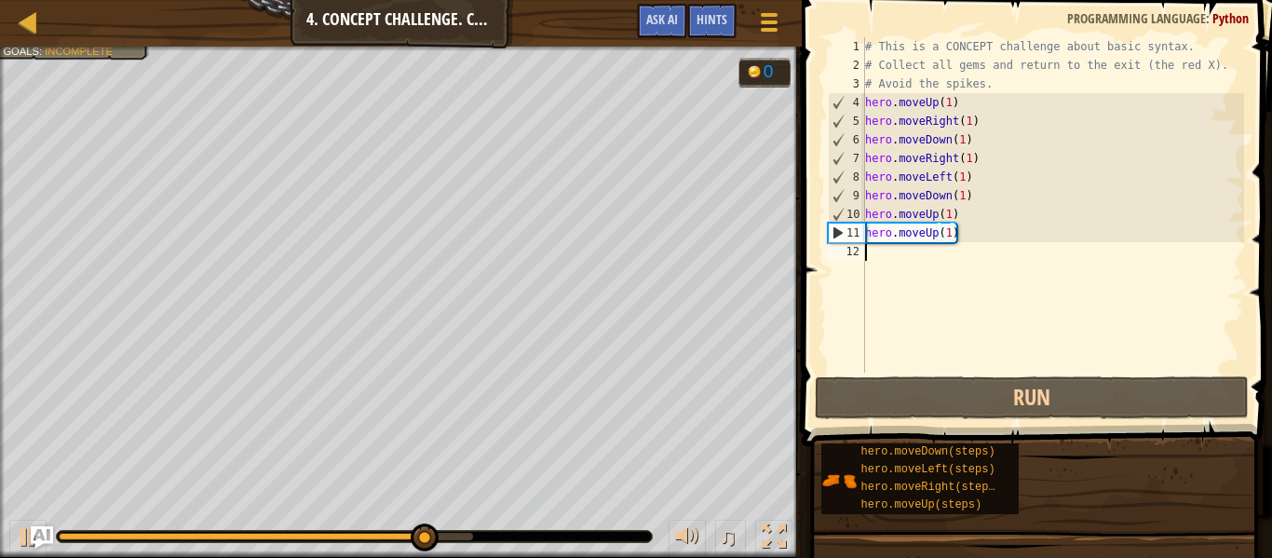
click at [956, 264] on div "# This is a CONCEPT challenge about basic syntax. # Collect all gems and return…" at bounding box center [1052, 223] width 383 height 372
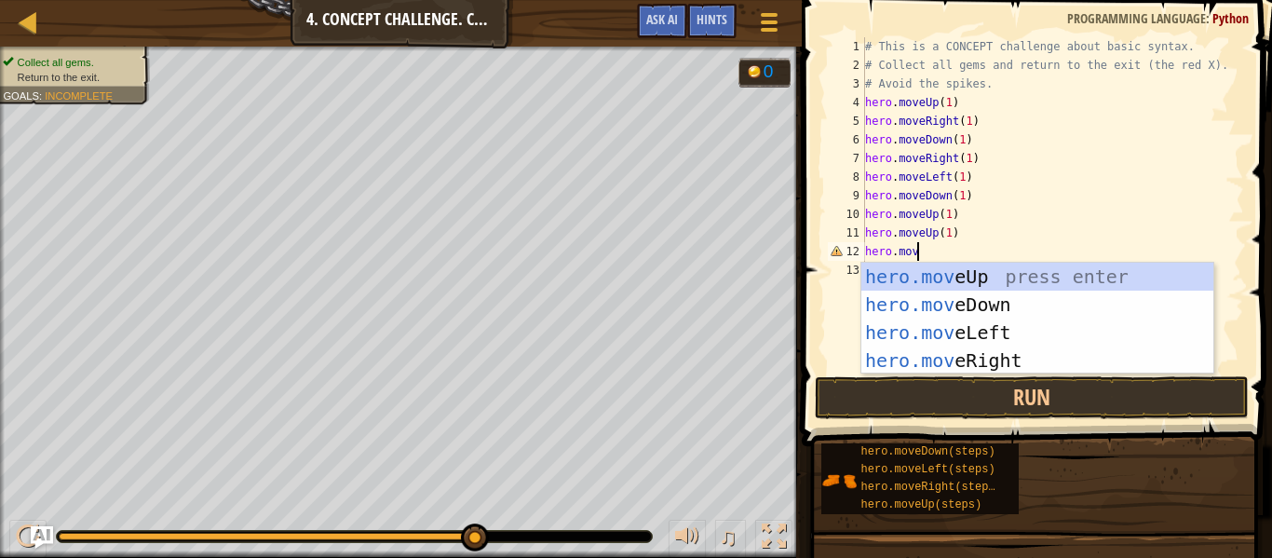
scroll to position [8, 7]
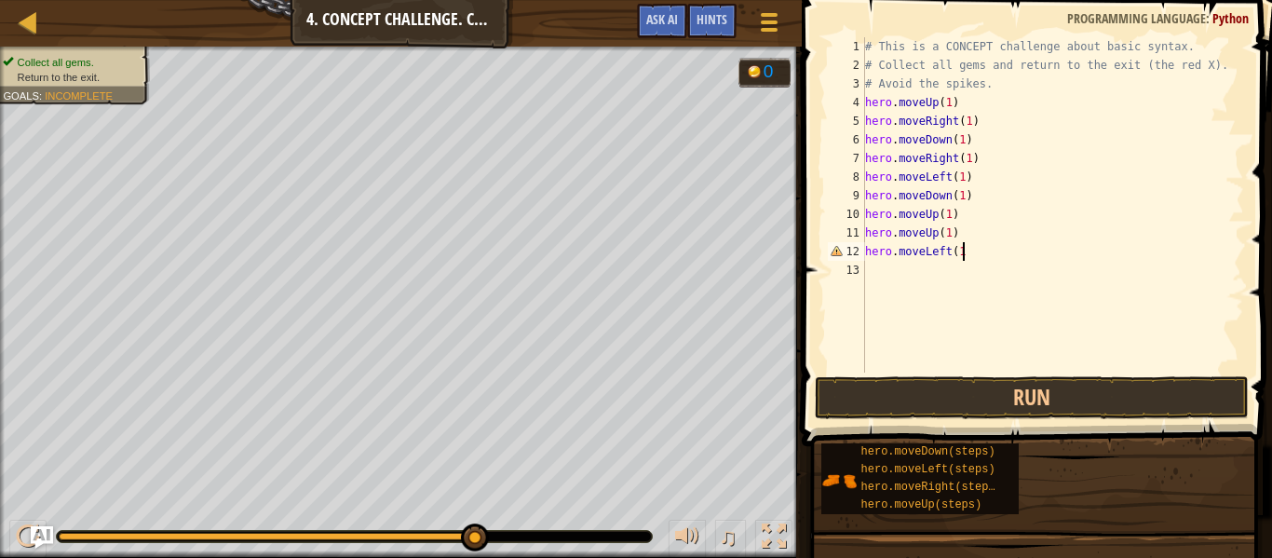
type textarea "hero.moveLeft(1)"
type textarea "hero.moveDown(1)"
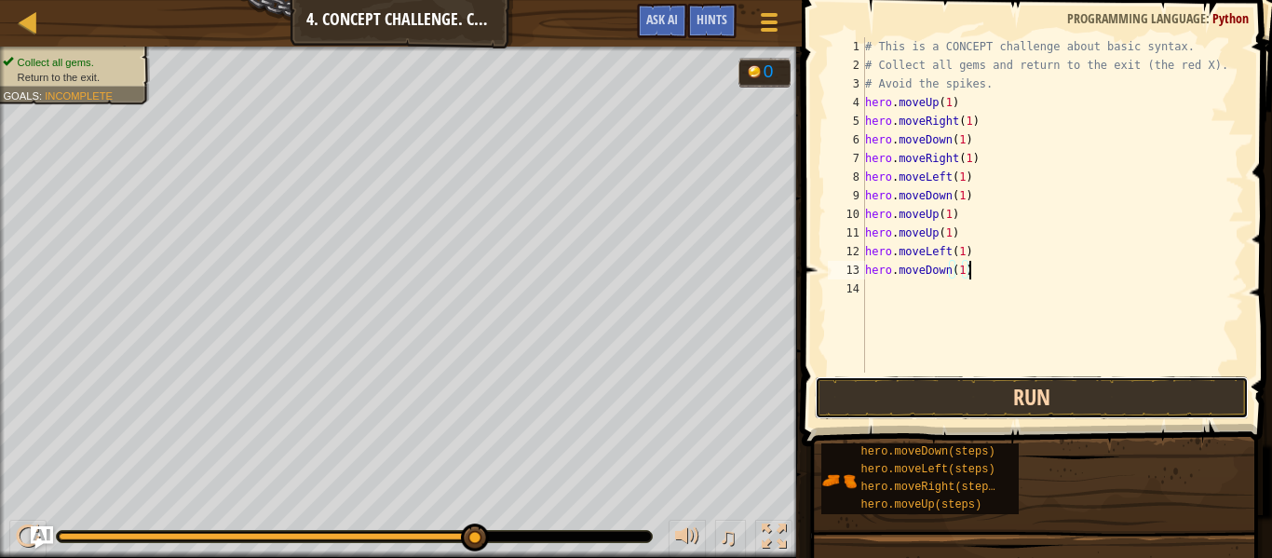
click at [1005, 409] on button "Run" at bounding box center [1032, 397] width 434 height 43
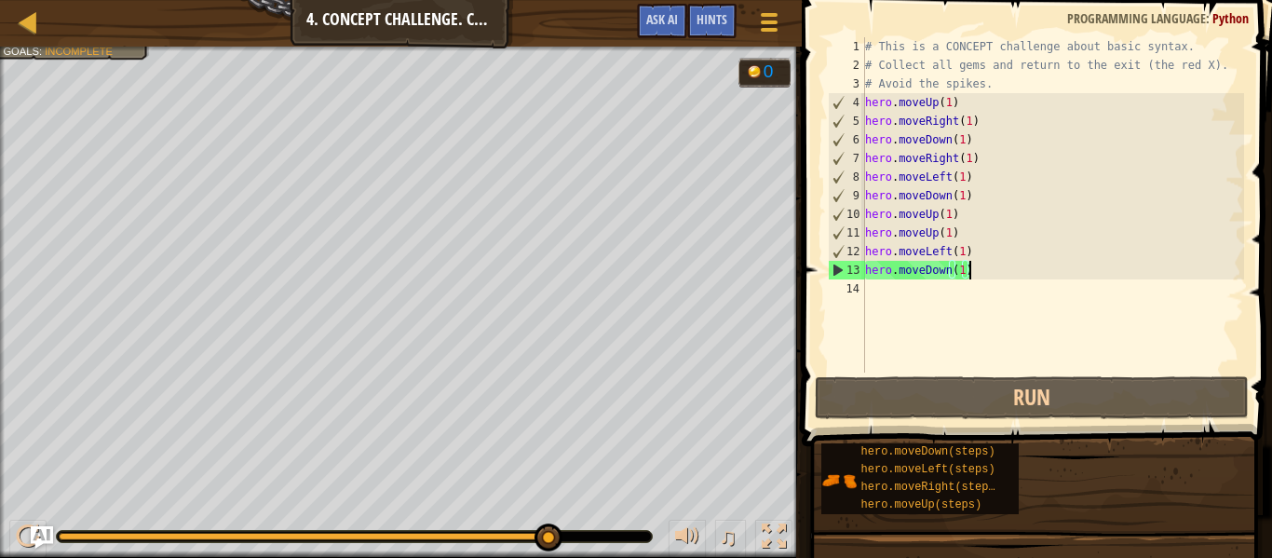
click at [901, 303] on div "# This is a CONCEPT challenge about basic syntax. # Collect all gems and return…" at bounding box center [1052, 223] width 383 height 372
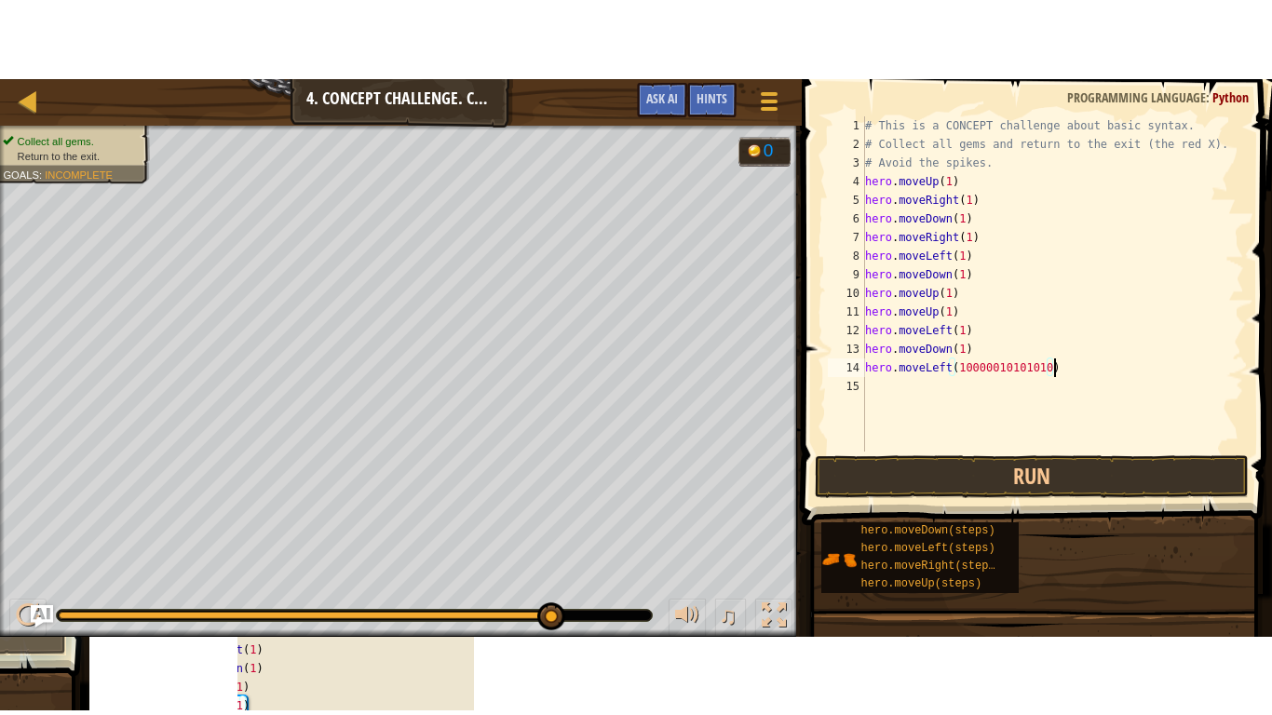
scroll to position [8, 26]
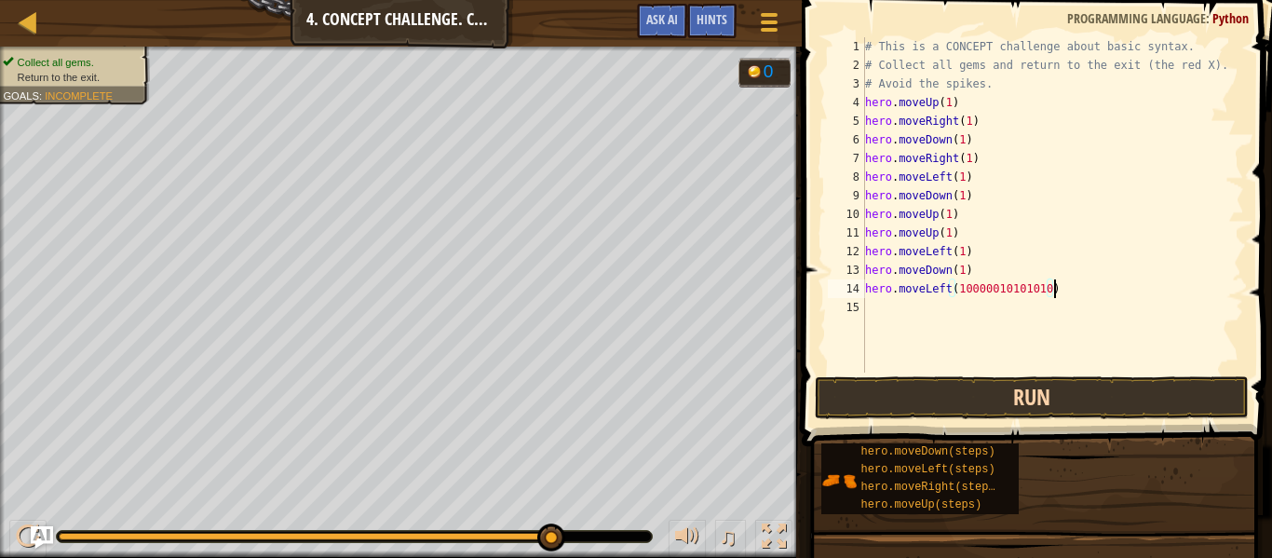
type textarea "hero.moveLeft(10000010101010)"
click at [938, 386] on button "Run" at bounding box center [1032, 397] width 434 height 43
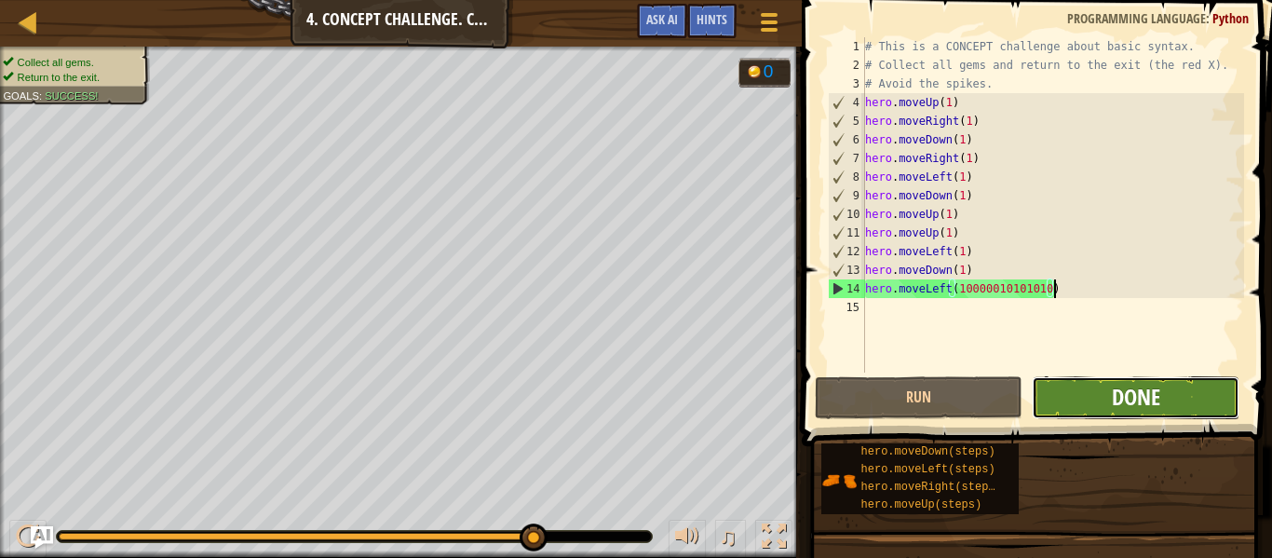
click at [1144, 391] on span "Done" at bounding box center [1136, 397] width 48 height 30
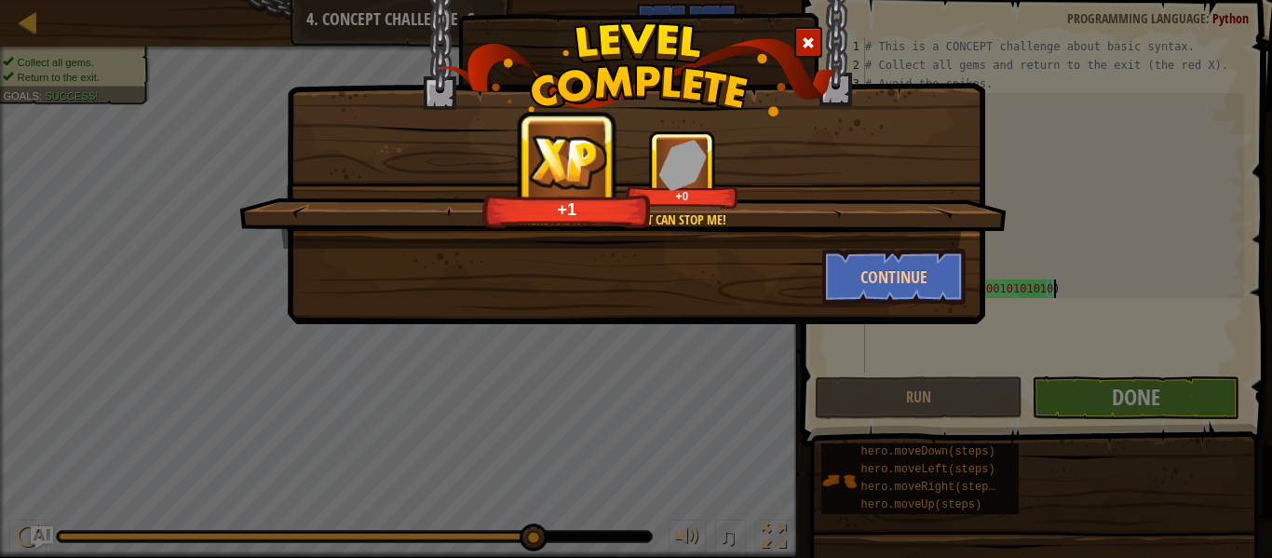
click at [1144, 391] on div "There are no mazes that can stop me! +1 +0 Continue" at bounding box center [636, 279] width 1272 height 558
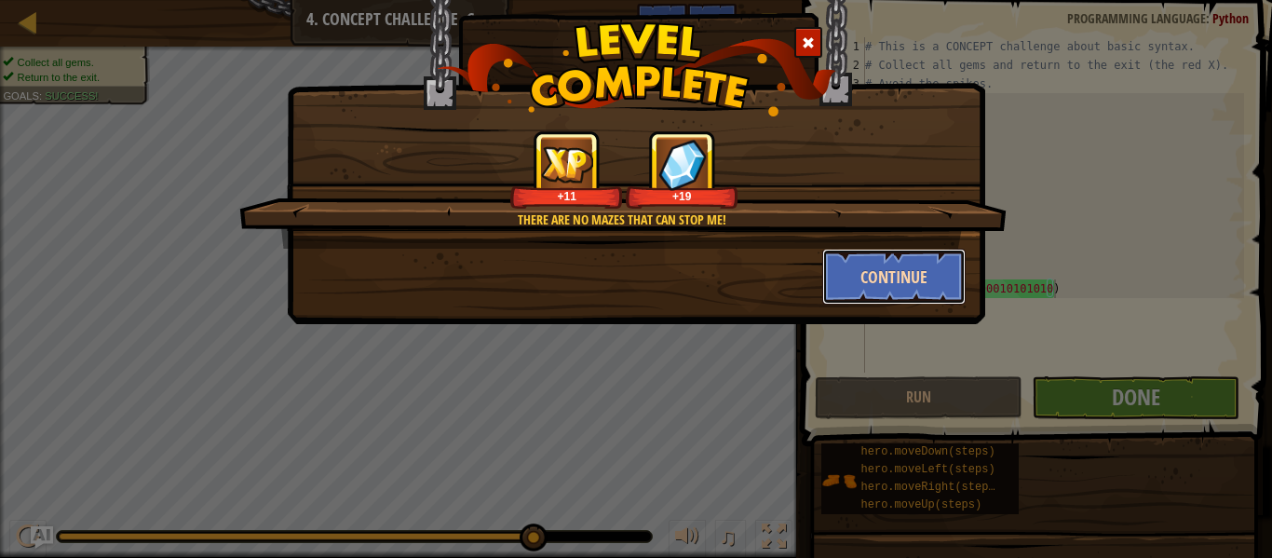
click at [886, 259] on button "Continue" at bounding box center [894, 277] width 144 height 56
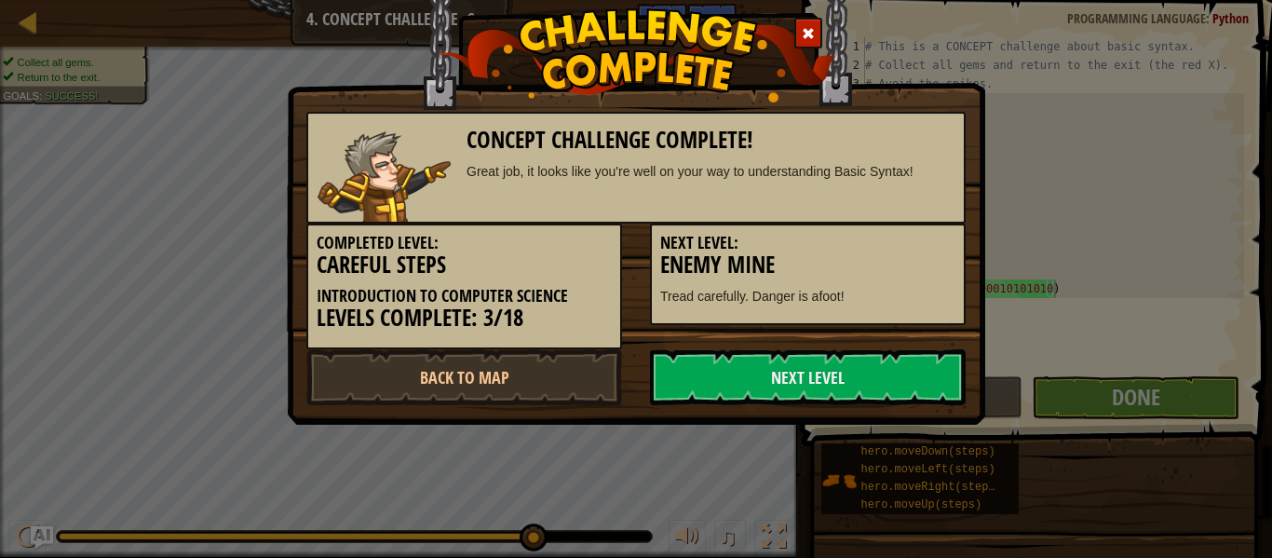
click at [886, 259] on h3 "Enemy Mine" at bounding box center [807, 264] width 295 height 25
click at [858, 373] on link "Next Level" at bounding box center [808, 377] width 316 height 56
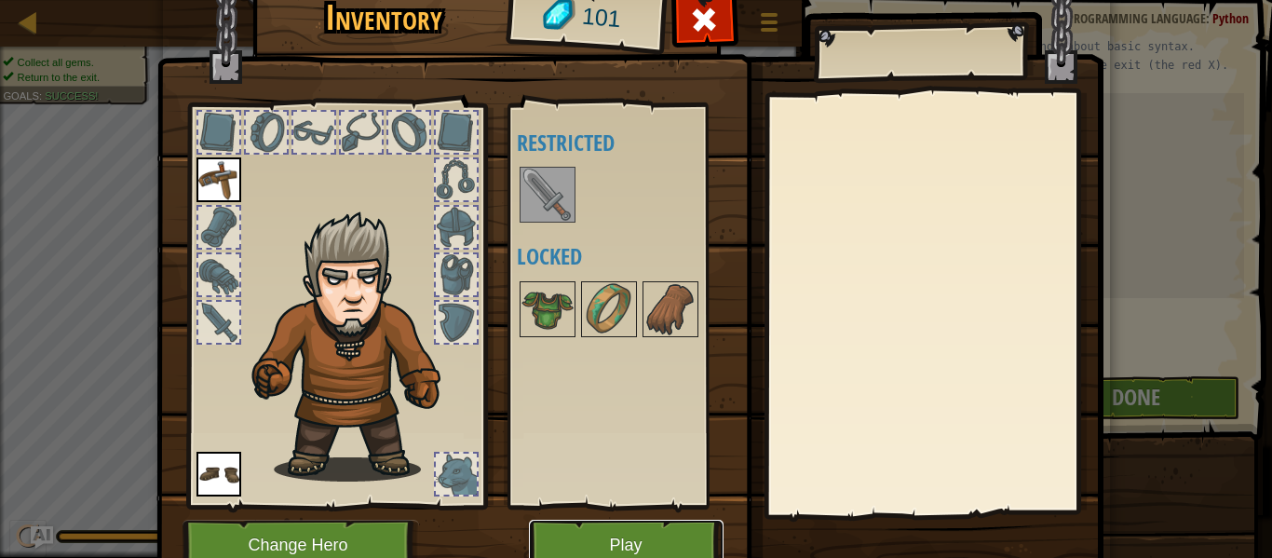
click at [652, 530] on button "Play" at bounding box center [626, 544] width 195 height 51
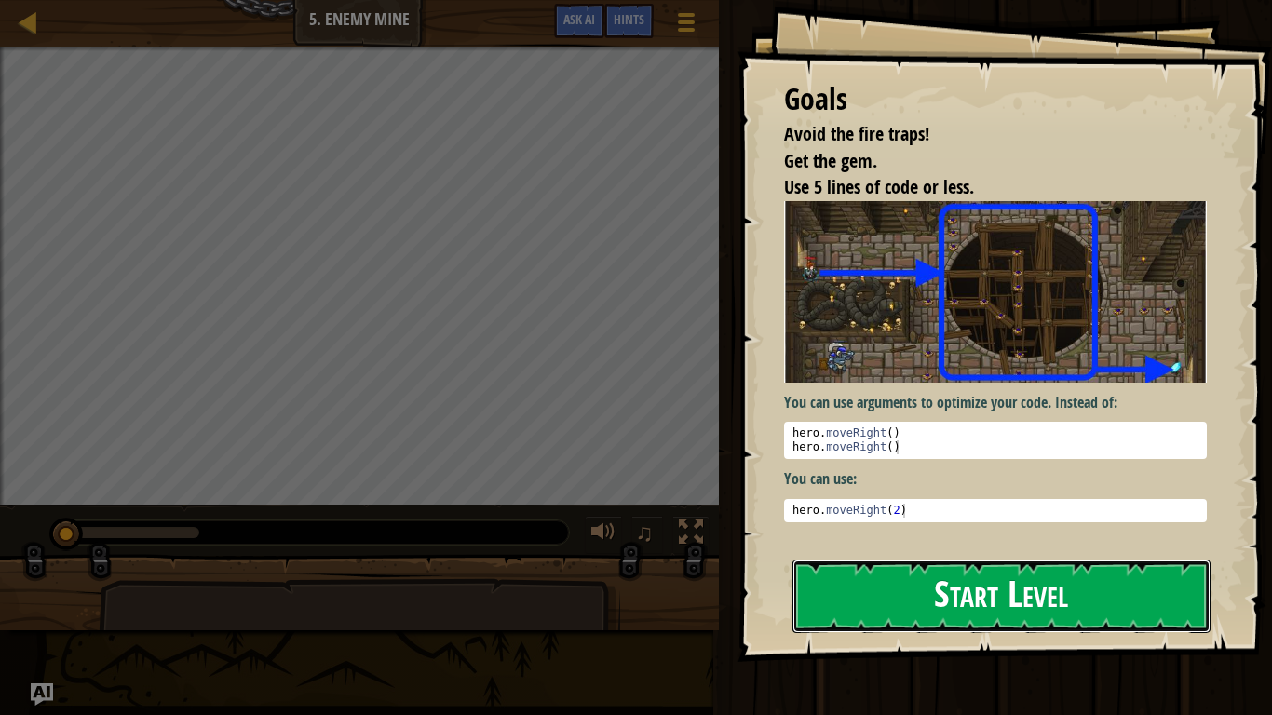
click at [910, 557] on button "Start Level" at bounding box center [1001, 597] width 418 height 74
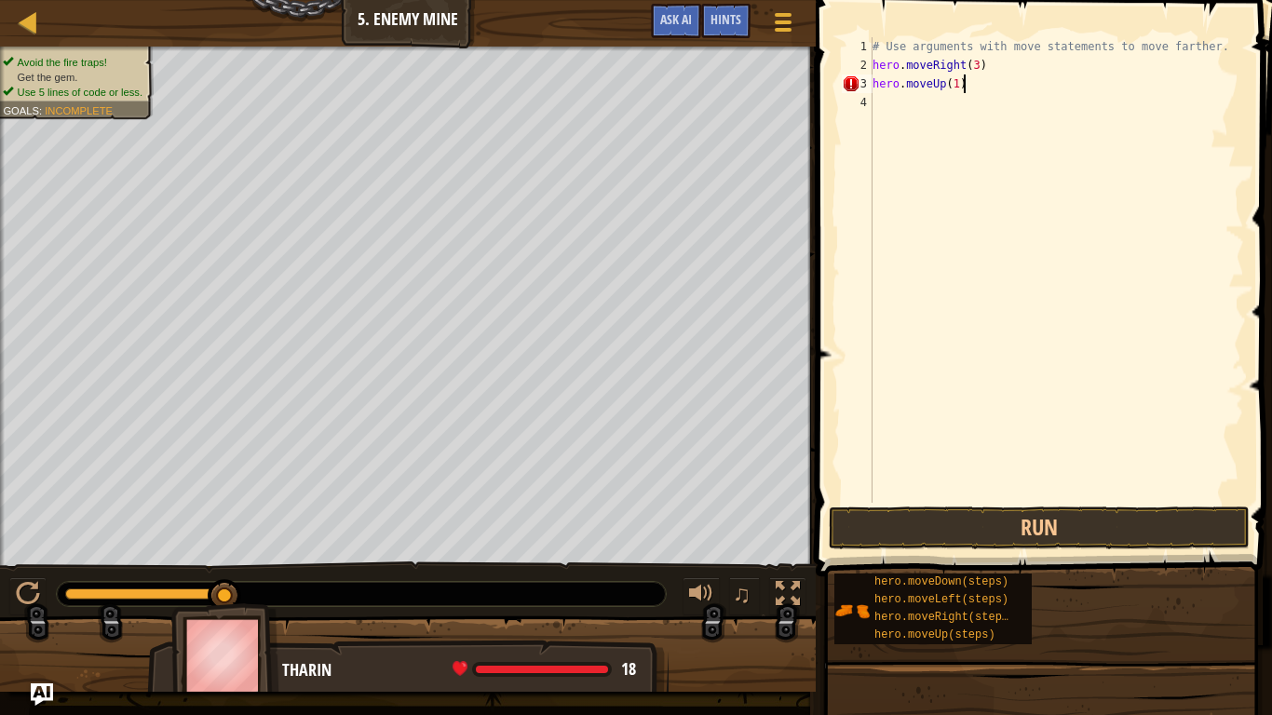
scroll to position [8, 12]
type textarea "hero.moveUp(1)"
click at [1062, 526] on button "Run" at bounding box center [1039, 527] width 421 height 43
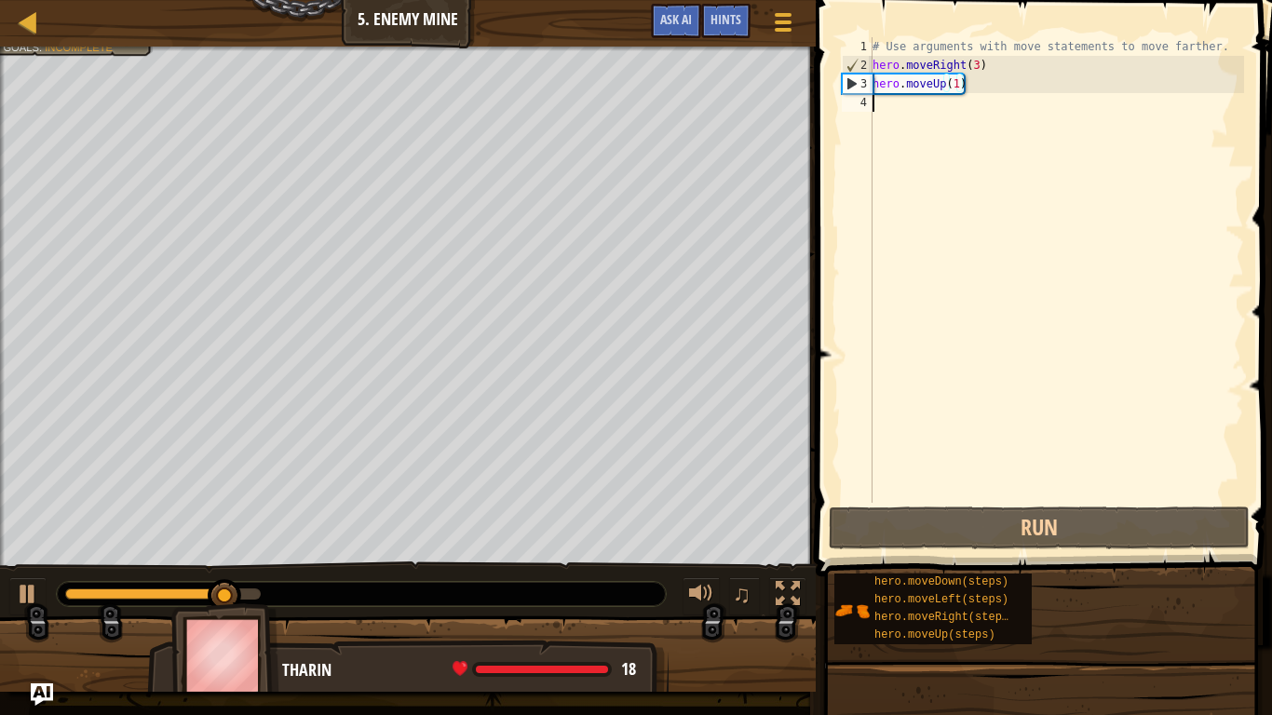
click at [1037, 115] on div "# Use arguments with move statements to move farther. hero . moveRight ( 3 ) he…" at bounding box center [1056, 288] width 375 height 503
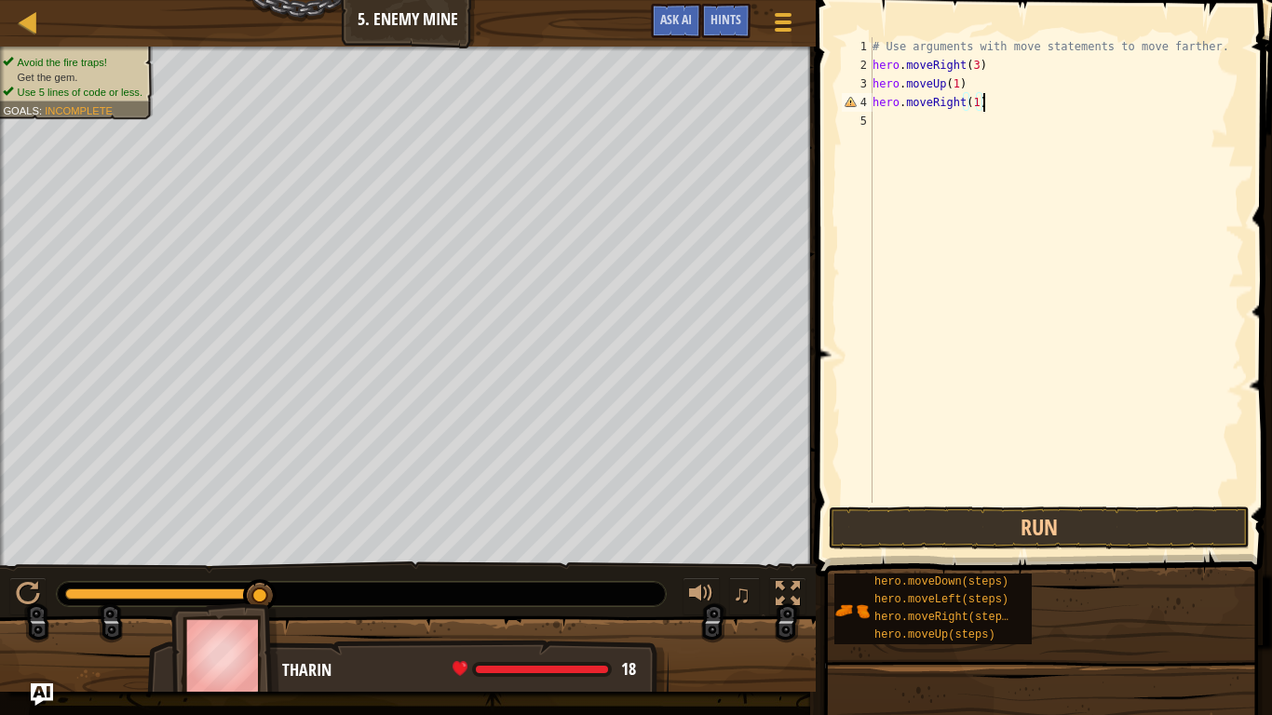
scroll to position [8, 15]
type textarea "hero.moveRight(1)"
click at [999, 545] on button "Run" at bounding box center [1039, 527] width 421 height 43
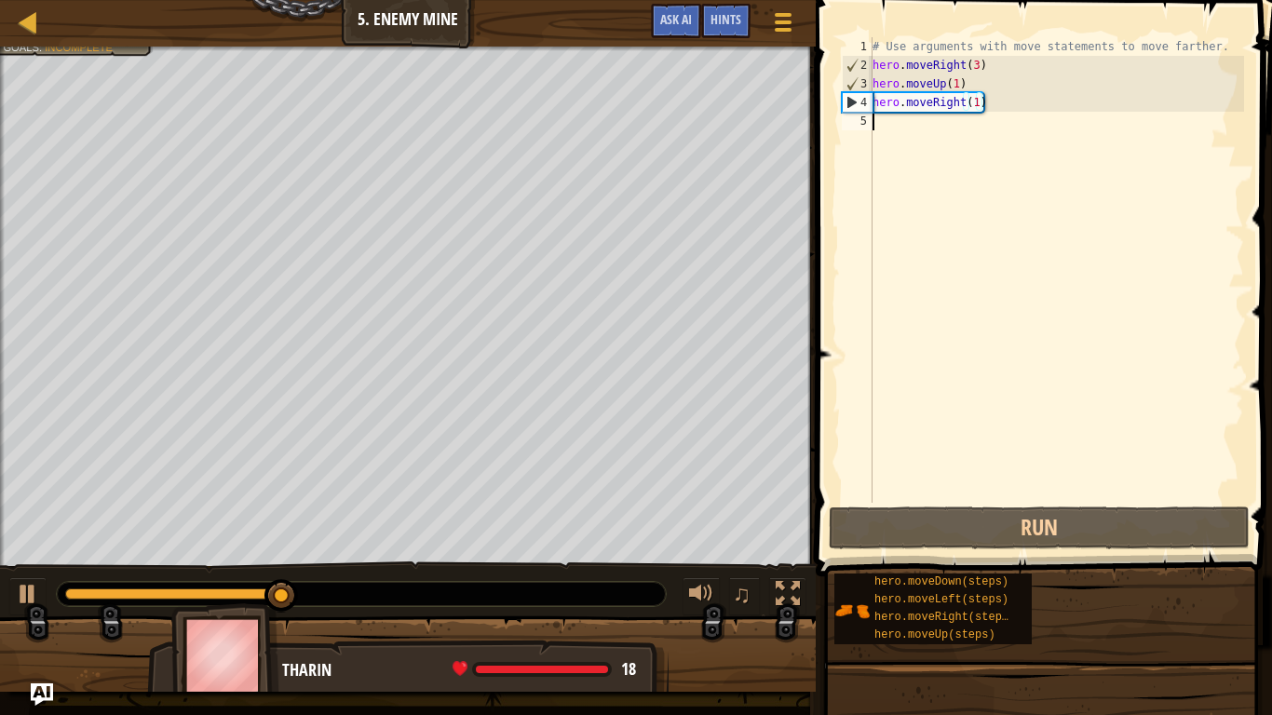
click at [988, 142] on div "# Use arguments with move statements to move farther. hero . moveRight ( 3 ) he…" at bounding box center [1056, 288] width 375 height 503
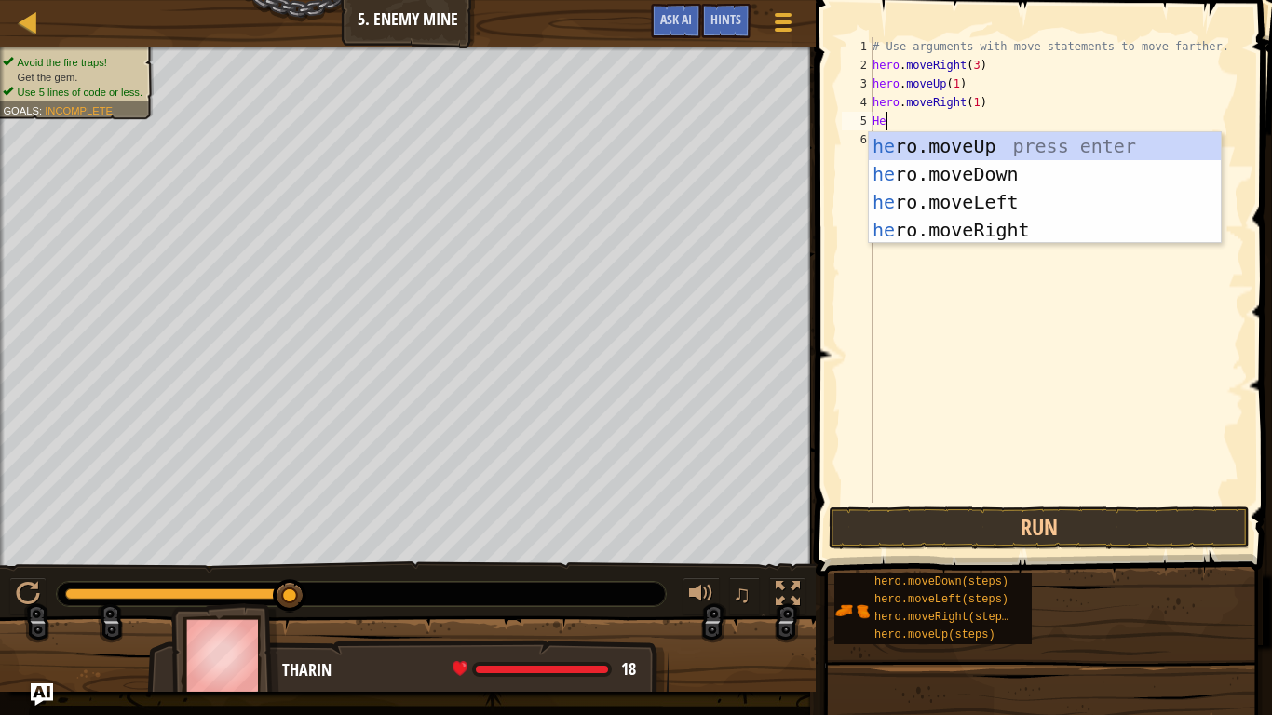
scroll to position [8, 1]
type textarea "H"
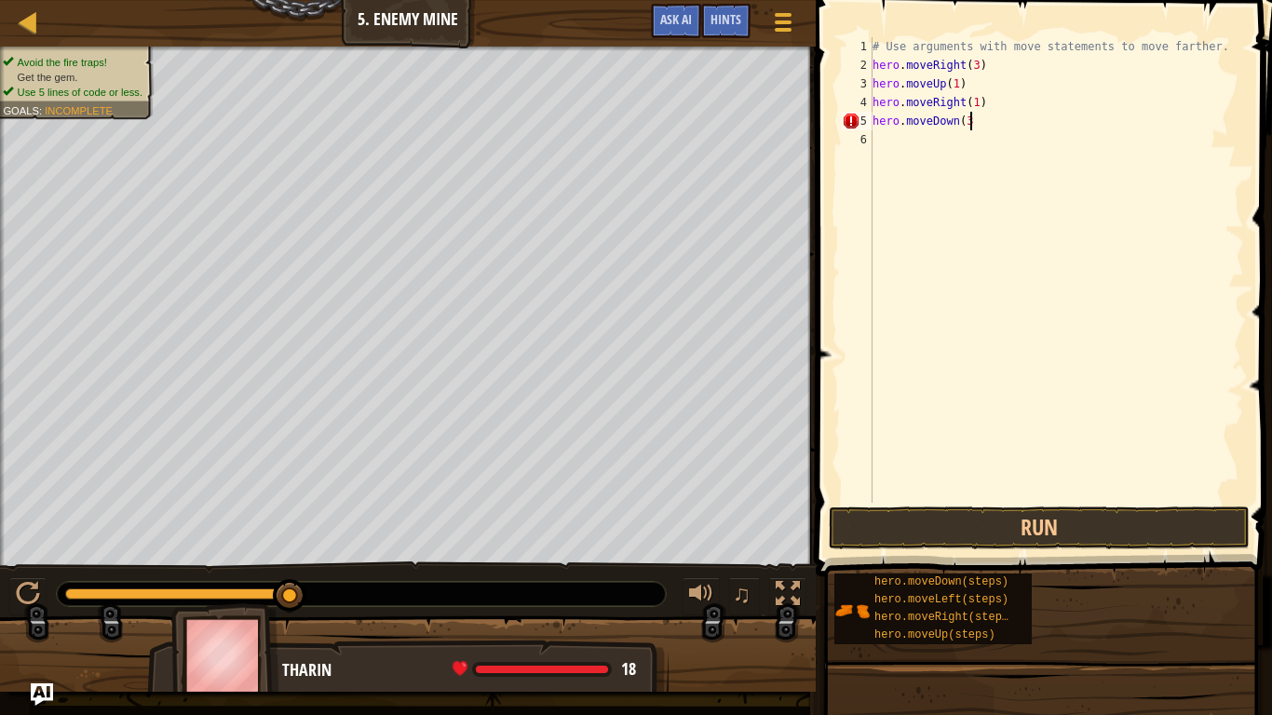
type textarea "hero.moveDown(3)"
click at [982, 150] on div "# Use arguments with move statements to move farther. hero . moveRight ( 3 ) he…" at bounding box center [1056, 288] width 375 height 503
click at [1068, 532] on button "Run" at bounding box center [1039, 527] width 421 height 43
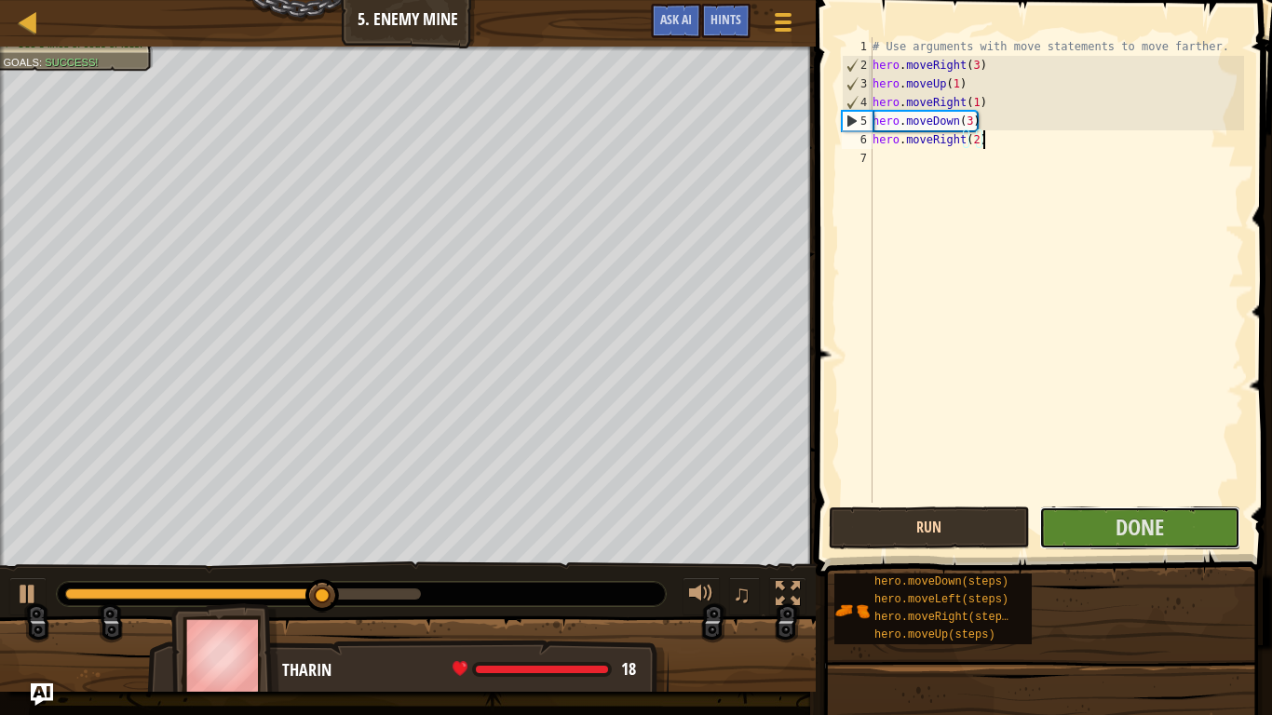
click at [1068, 532] on button "Done" at bounding box center [1139, 527] width 201 height 43
type textarea "hero.moveRight(2)"
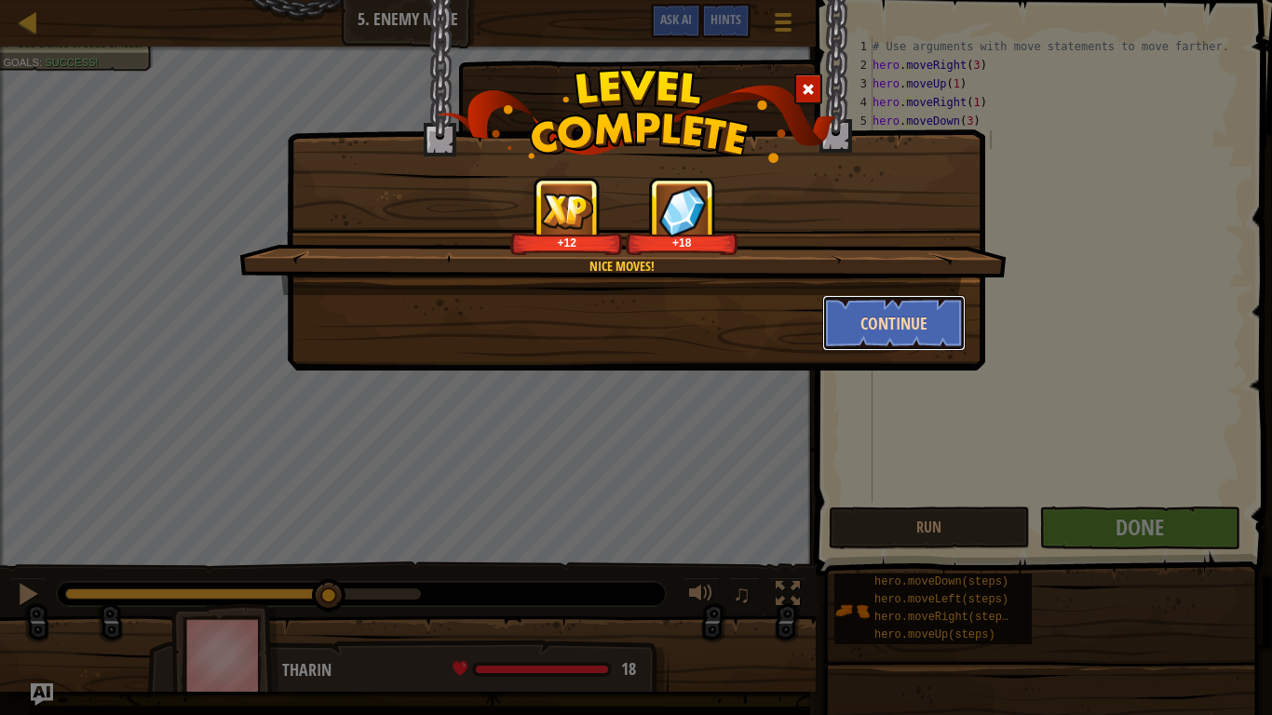
click at [891, 336] on button "Continue" at bounding box center [894, 323] width 144 height 56
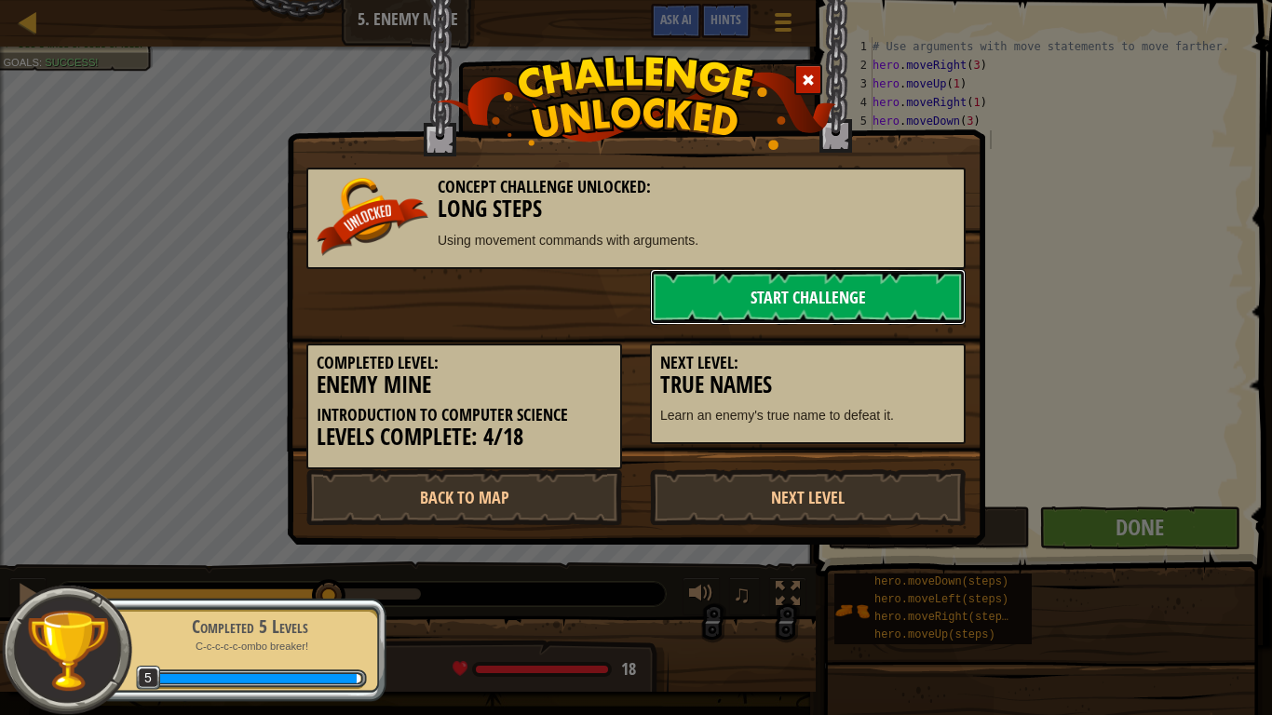
click at [860, 295] on link "Start Challenge" at bounding box center [808, 297] width 316 height 56
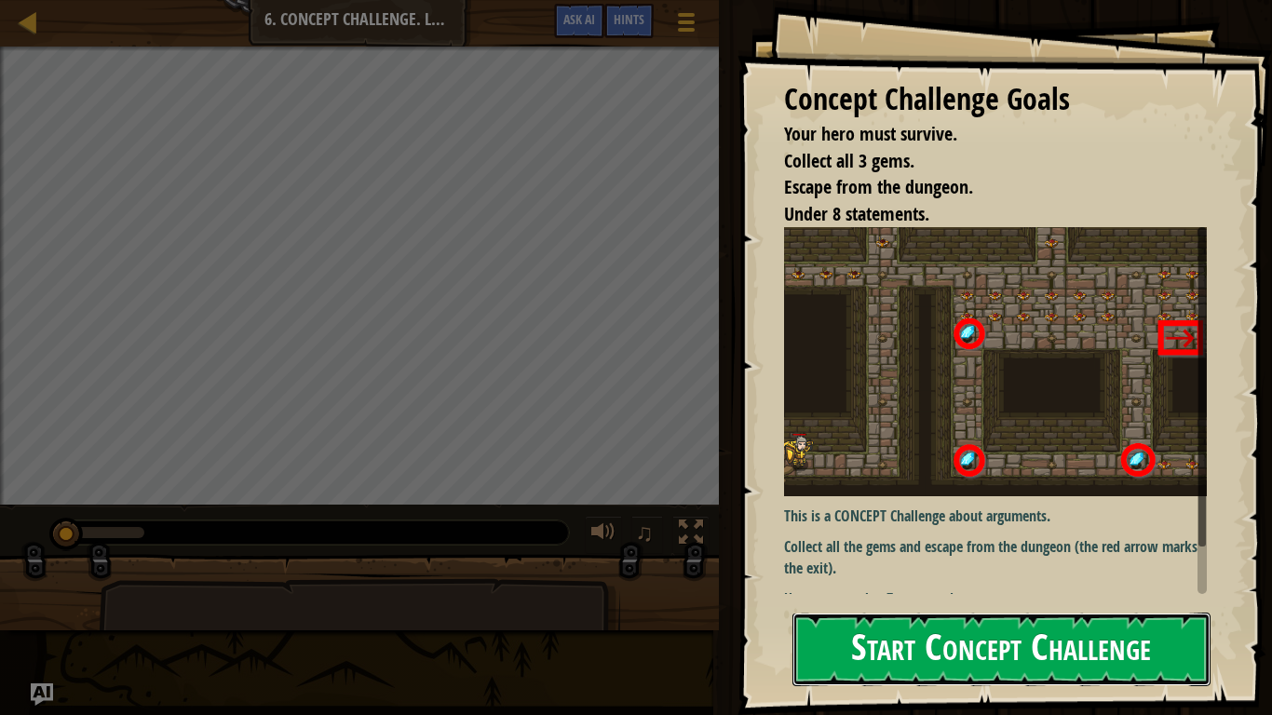
click at [924, 557] on button "Start Concept Challenge" at bounding box center [1001, 650] width 418 height 74
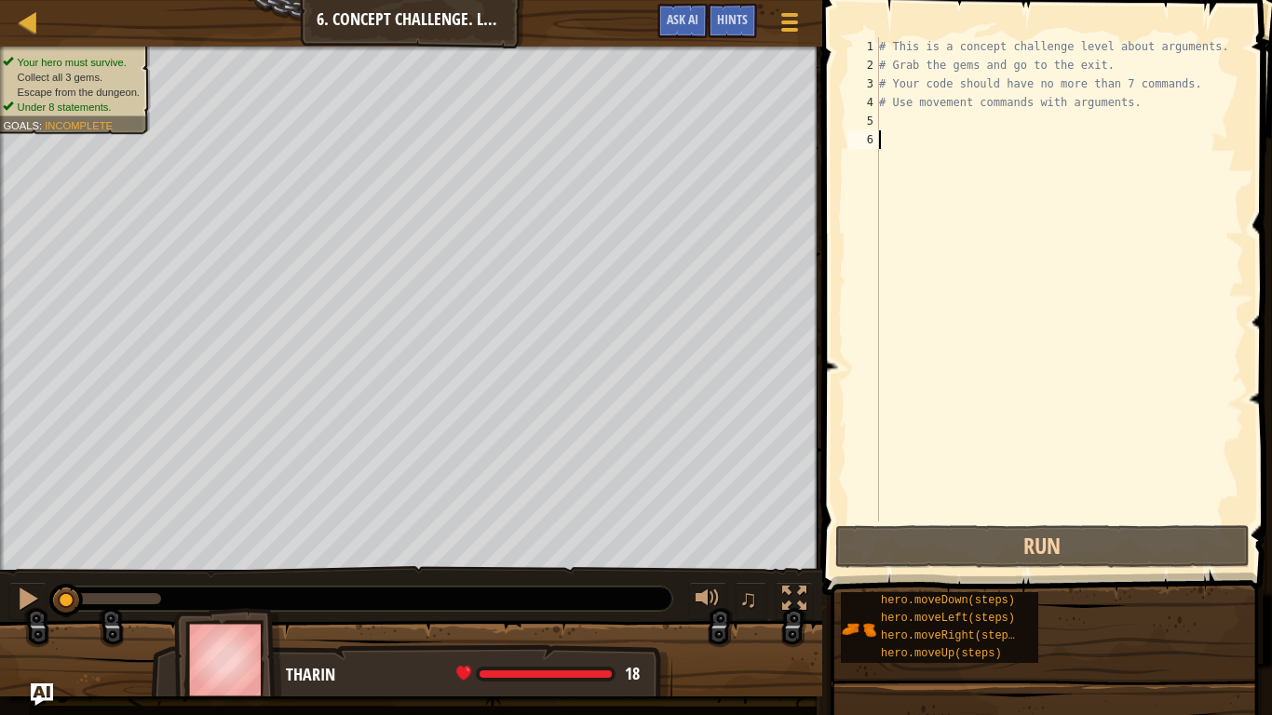
click at [940, 122] on div "# This is a concept challenge level about arguments. # Grab the gems and go to …" at bounding box center [1059, 297] width 369 height 521
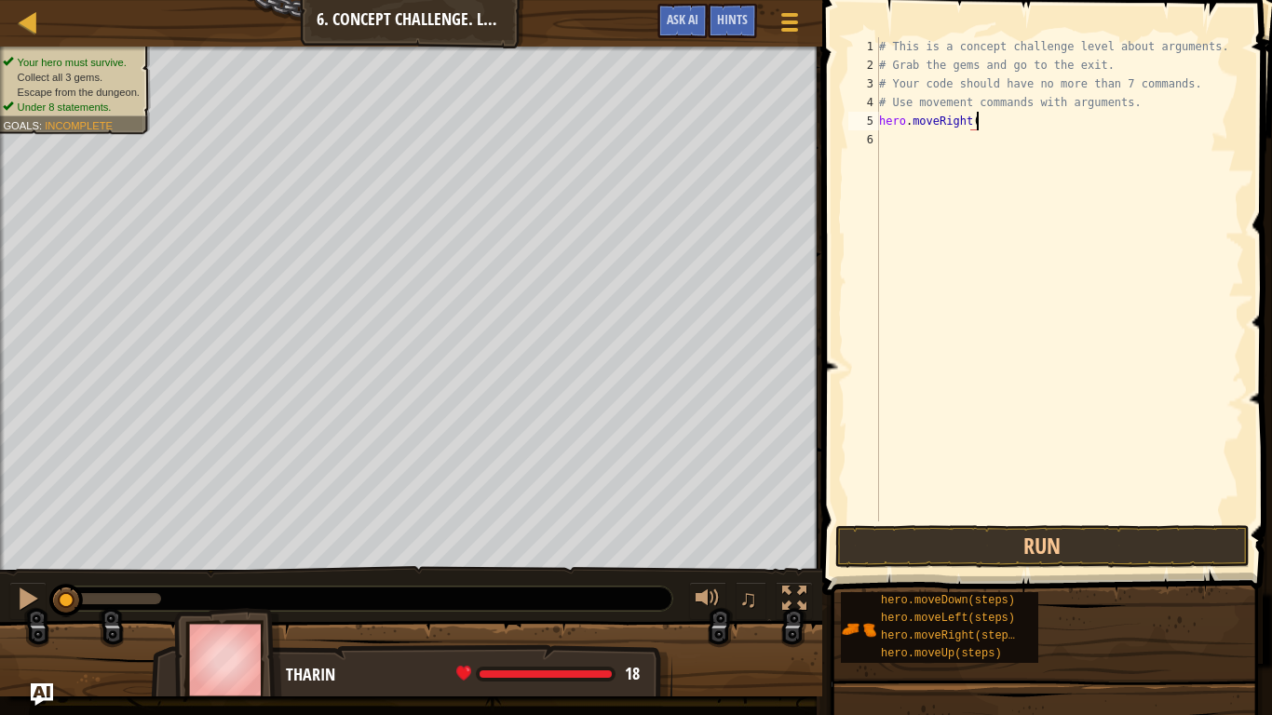
scroll to position [8, 14]
type textarea "hero.moveRight(1)"
type textarea "hero.moveUp(4)"
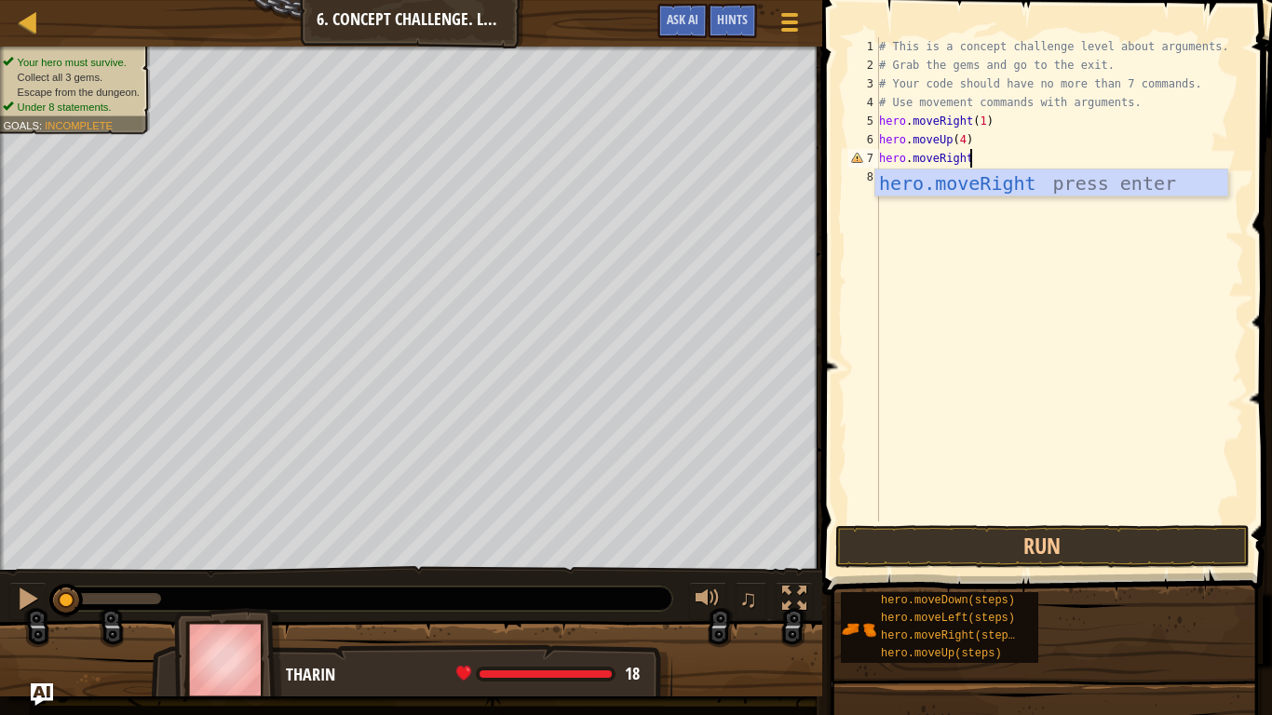
scroll to position [8, 13]
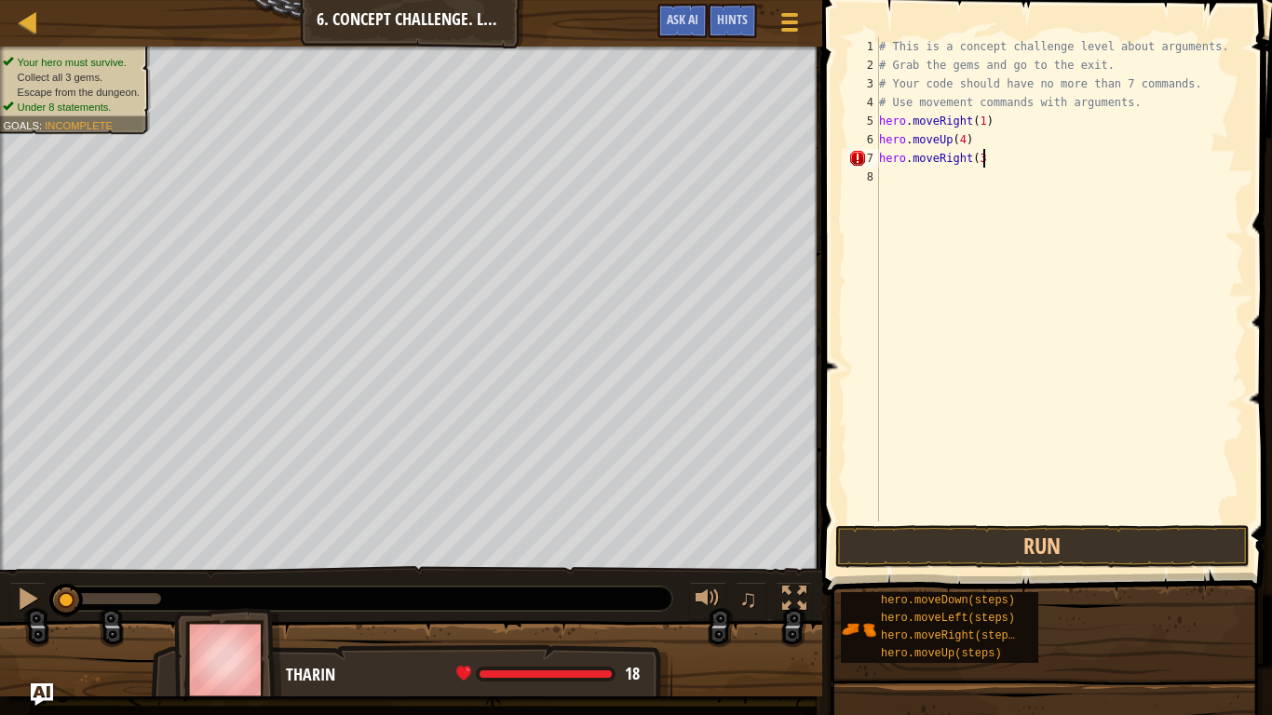
type textarea "hero.moveRight(3)"
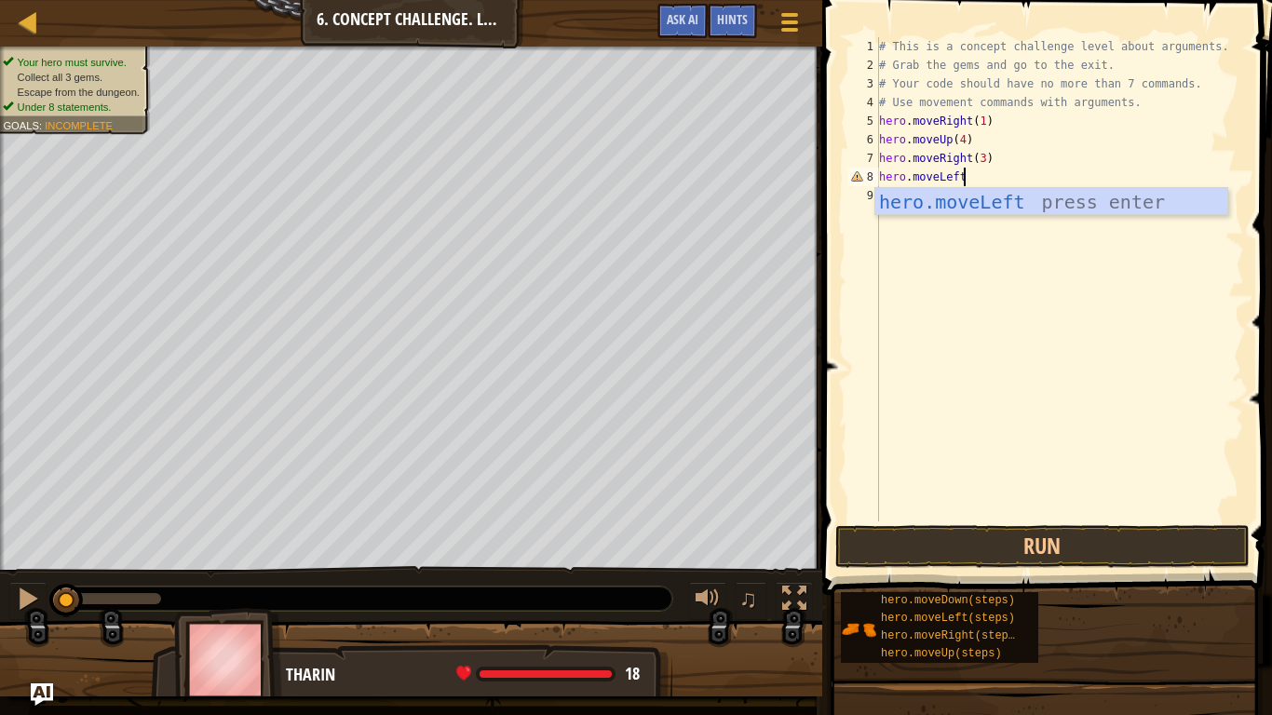
scroll to position [8, 11]
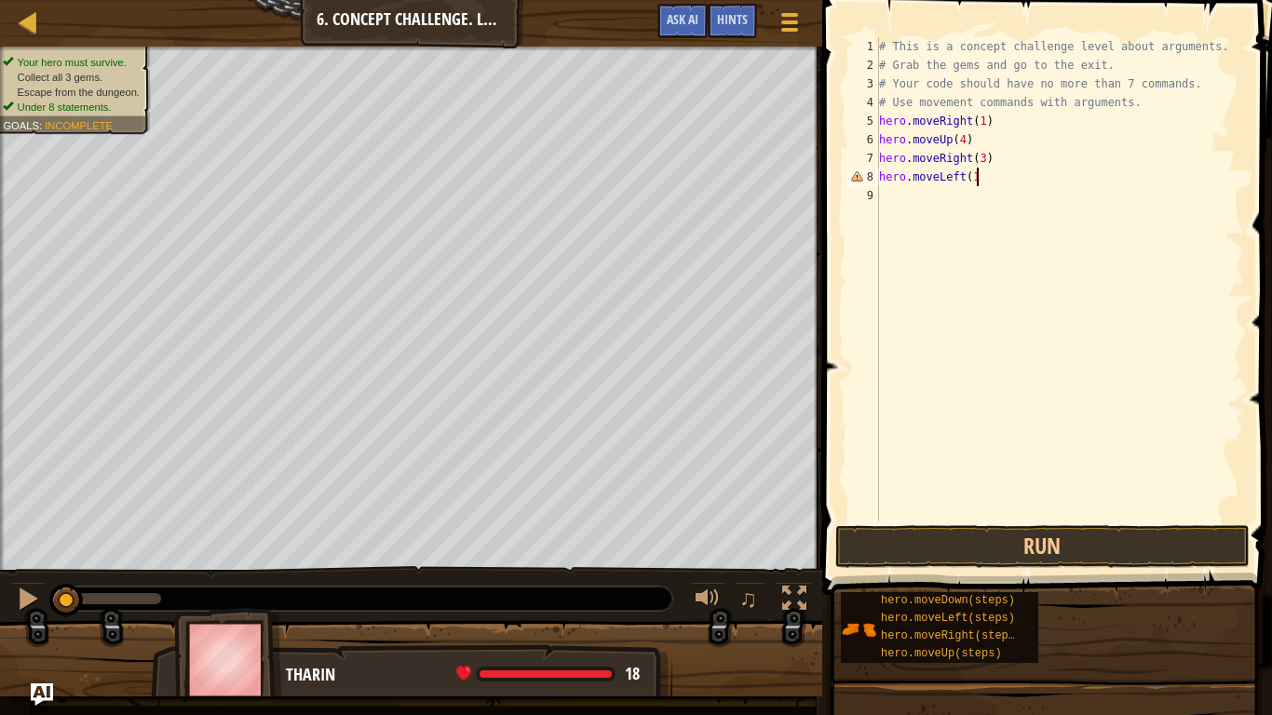
type textarea "hero.moveLeft(1)"
type textarea "hero.moveDown(3)"
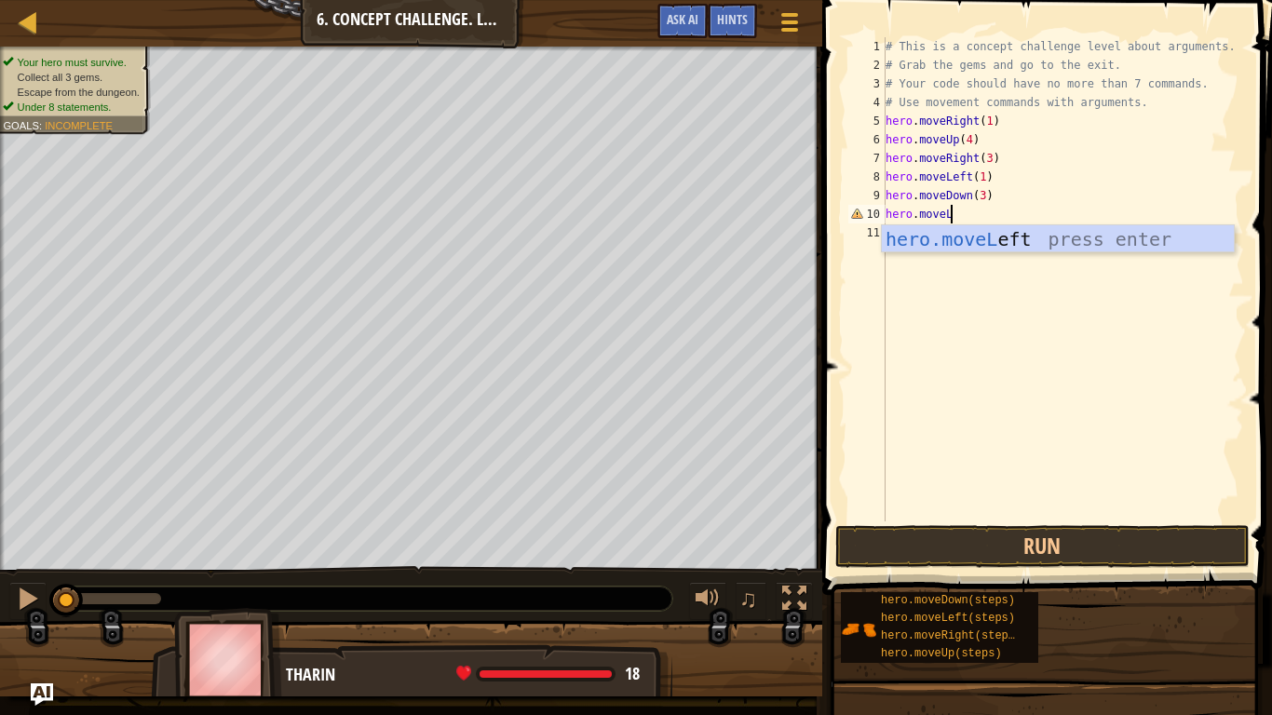
scroll to position [8, 7]
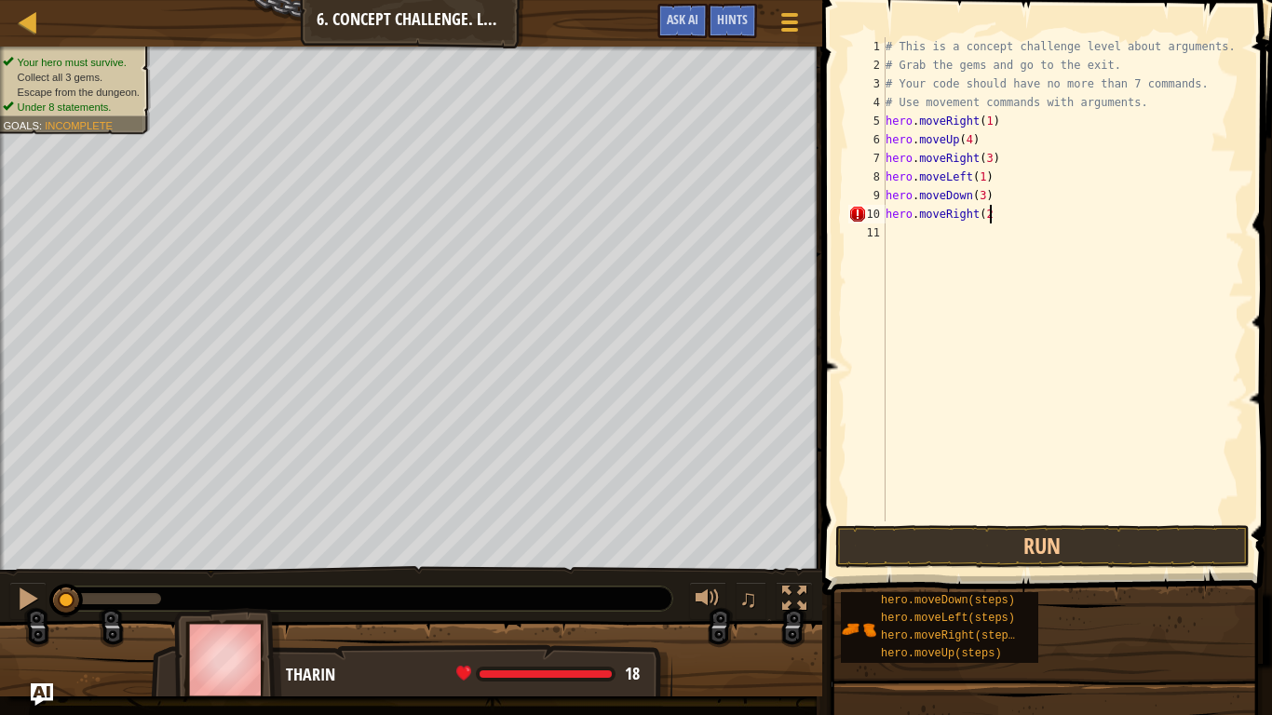
type textarea "hero.moveRight(2)"
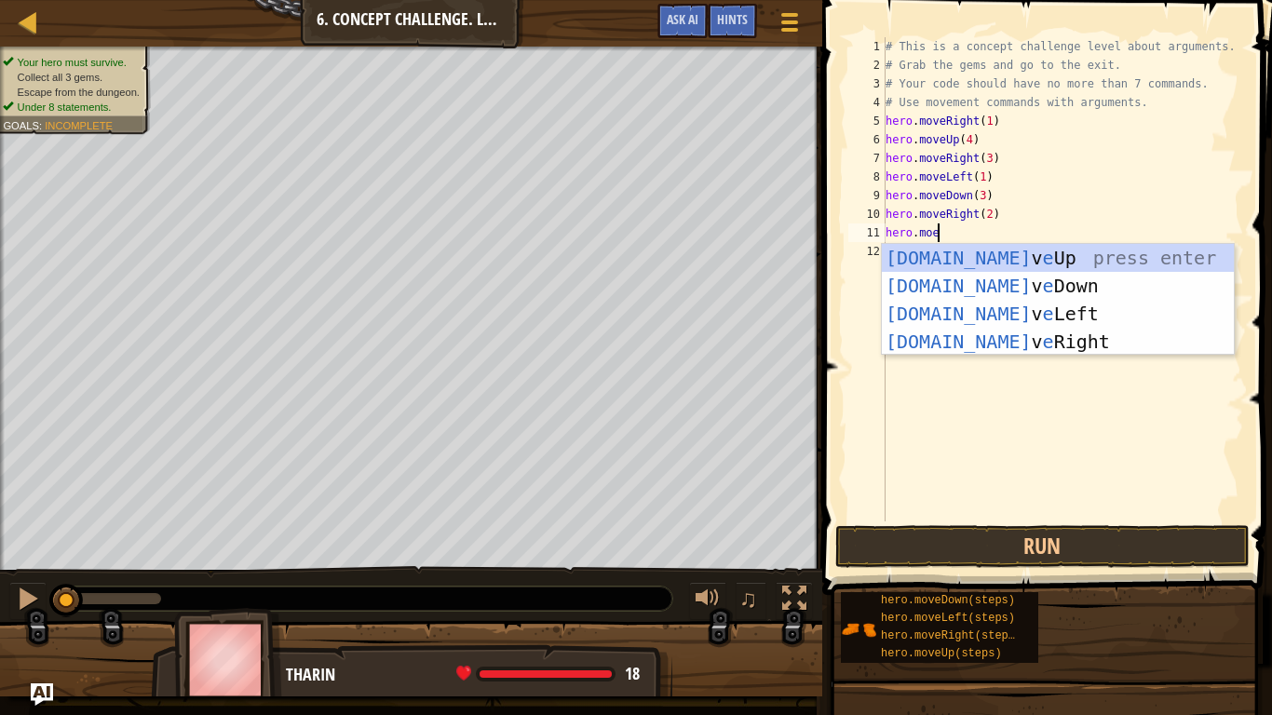
scroll to position [8, 7]
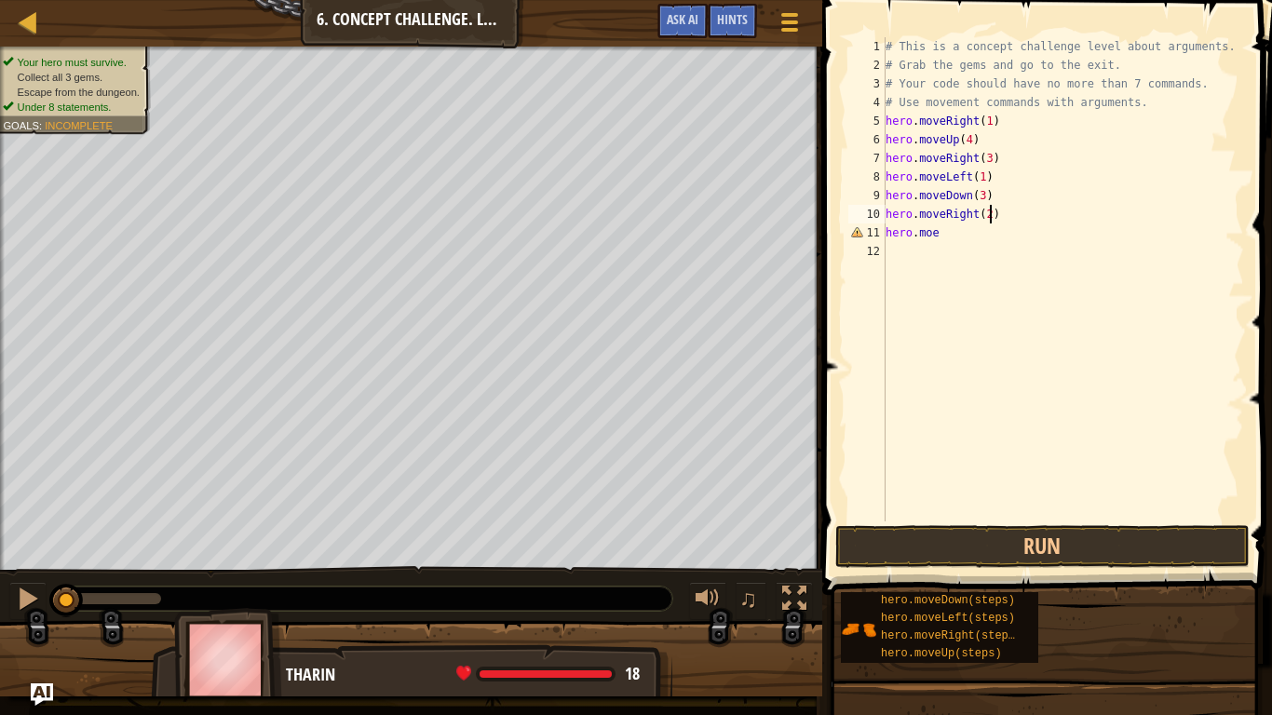
click at [988, 212] on div "# This is a concept challenge level about arguments. # Grab the gems and go to …" at bounding box center [1063, 297] width 362 height 521
click at [955, 241] on div "# This is a concept challenge level about arguments. # Grab the gems and go to …" at bounding box center [1063, 297] width 362 height 521
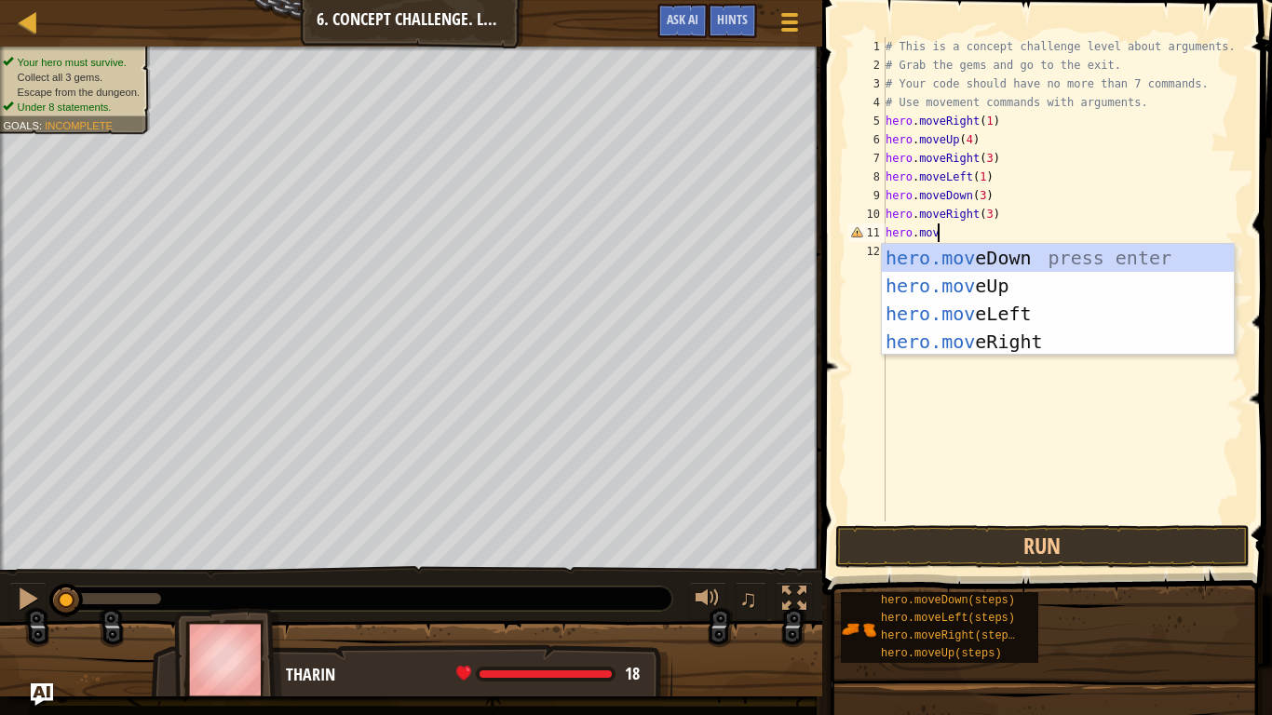
scroll to position [8, 7]
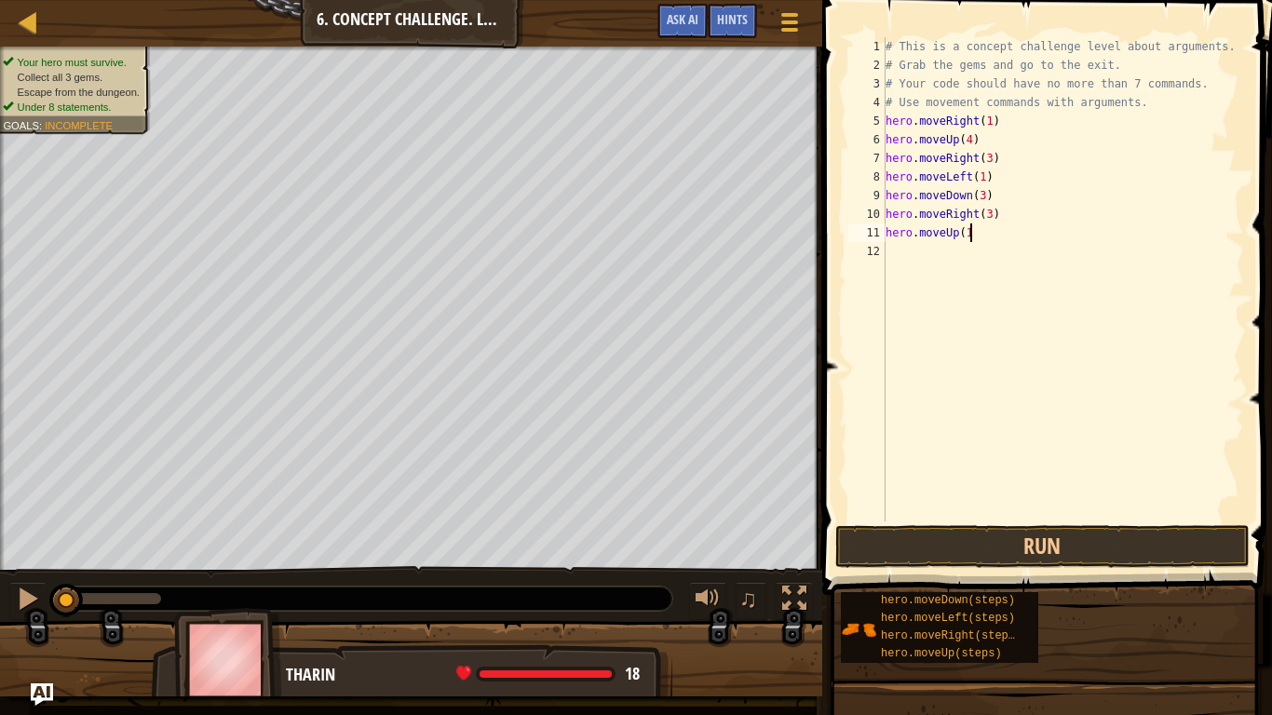
type textarea "hero.moveUp(1)"
click at [956, 255] on div "# This is a concept challenge level about arguments. # Grab the gems and go to …" at bounding box center [1063, 297] width 362 height 521
type textarea "hero.moveRight(1)"
